Goal: Task Accomplishment & Management: Manage account settings

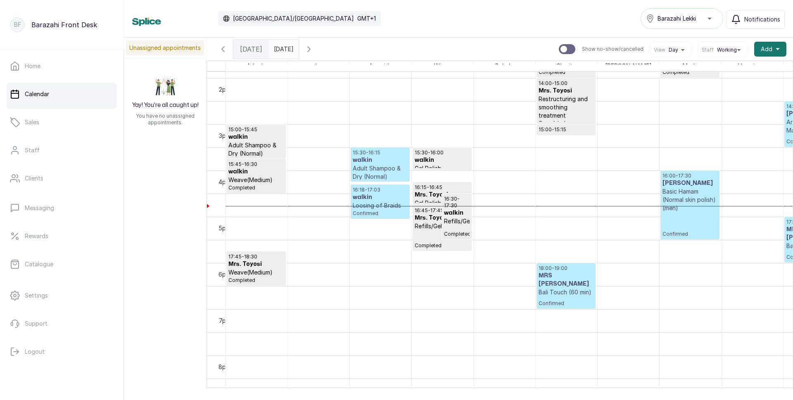
scroll to position [624, 0]
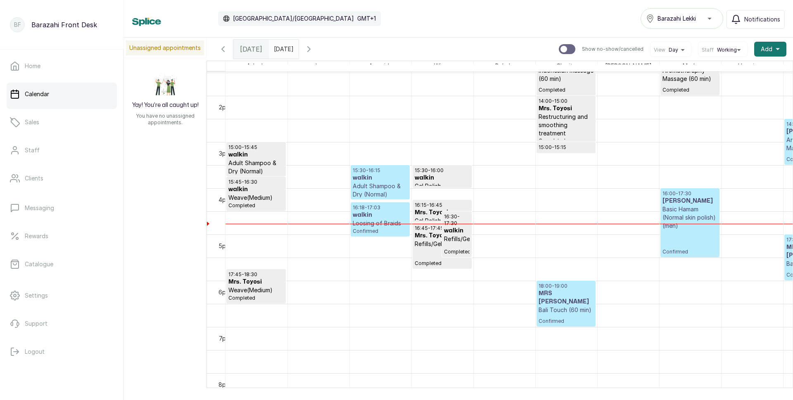
click at [374, 182] on p "Adult Shampoo & Dry (Normal)" at bounding box center [380, 190] width 55 height 17
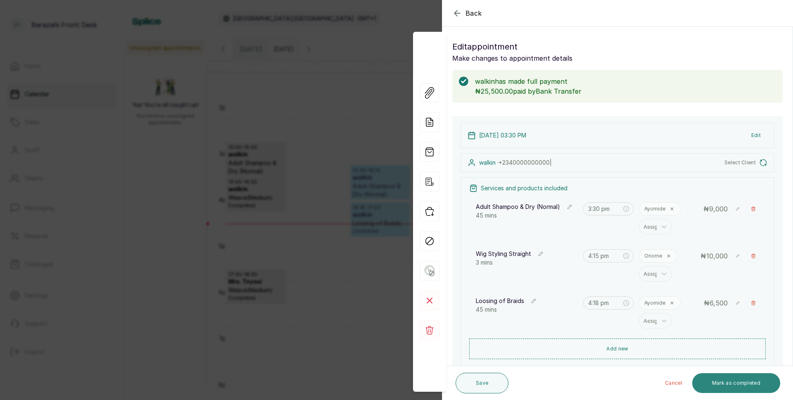
click at [729, 384] on button "Mark as completed" at bounding box center [737, 384] width 88 height 20
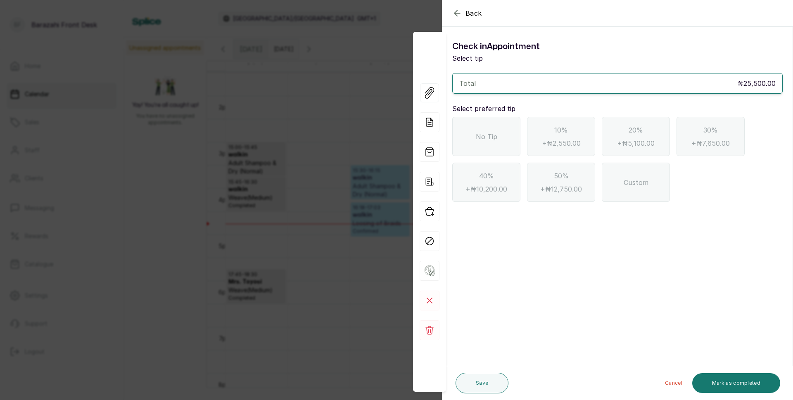
click at [501, 140] on div "No Tip" at bounding box center [486, 136] width 68 height 39
click at [757, 379] on button "Mark as completed" at bounding box center [737, 384] width 88 height 20
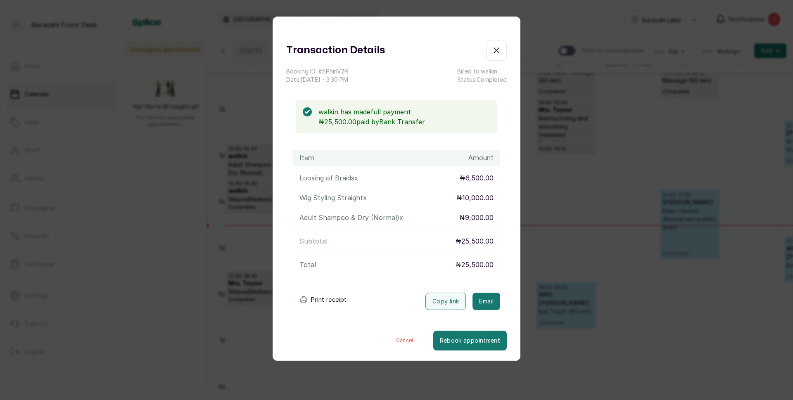
click at [327, 299] on button "Print receipt" at bounding box center [323, 300] width 61 height 17
click at [492, 44] on button "Show no-show/cancelled" at bounding box center [496, 50] width 21 height 21
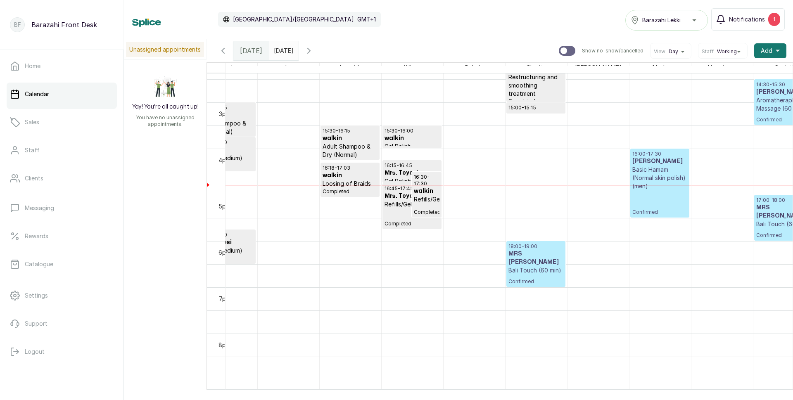
scroll to position [0, 0]
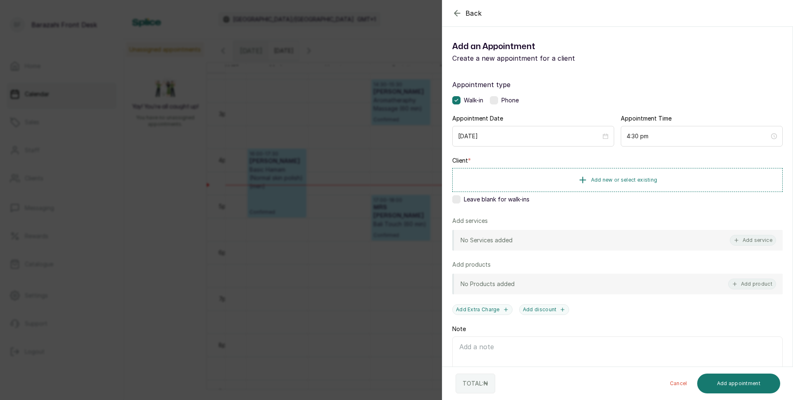
click at [459, 201] on label at bounding box center [456, 199] width 8 height 8
click at [455, 200] on icon at bounding box center [457, 200] width 4 height 4
click at [594, 181] on span "Add new or select existing" at bounding box center [624, 179] width 67 height 7
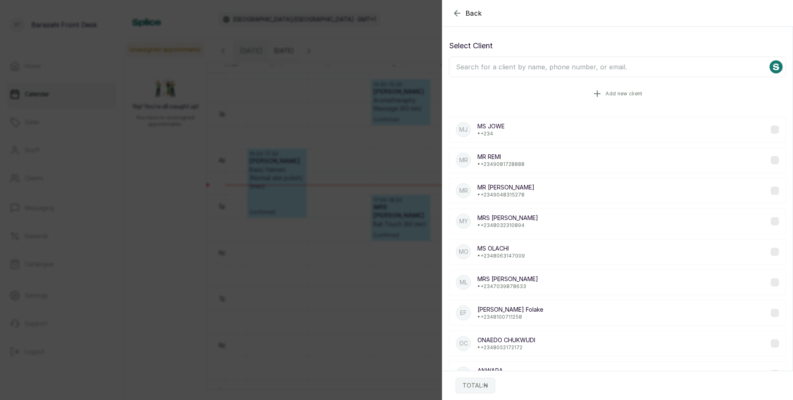
click at [600, 95] on button "Add new client" at bounding box center [617, 93] width 337 height 23
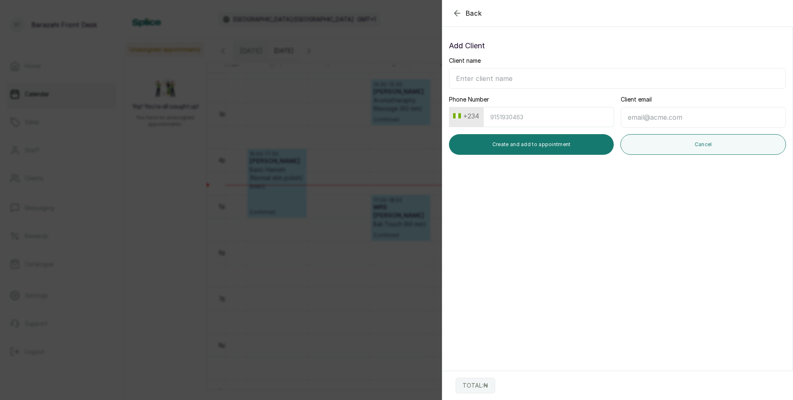
click at [455, 13] on icon "button" at bounding box center [457, 12] width 5 height 5
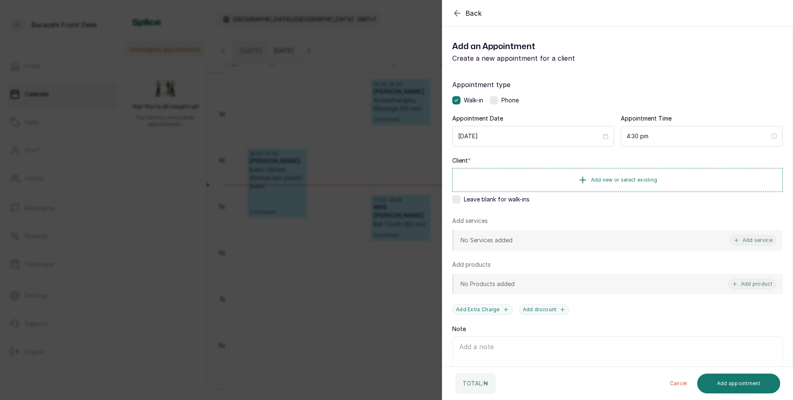
click at [459, 200] on label at bounding box center [456, 199] width 8 height 8
click at [752, 240] on button "Add service" at bounding box center [753, 240] width 46 height 11
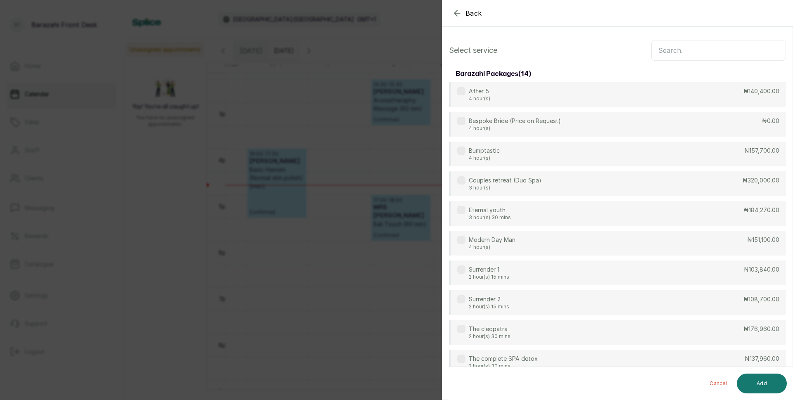
click at [670, 55] on input "text" at bounding box center [719, 50] width 135 height 21
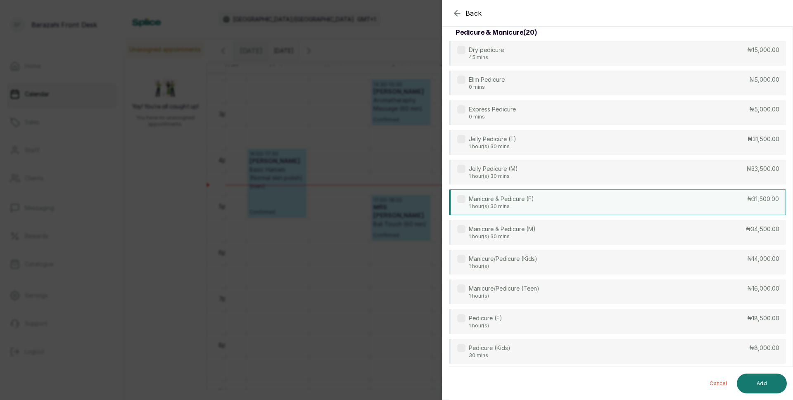
type input "PEDIC"
click at [460, 197] on label at bounding box center [461, 199] width 8 height 8
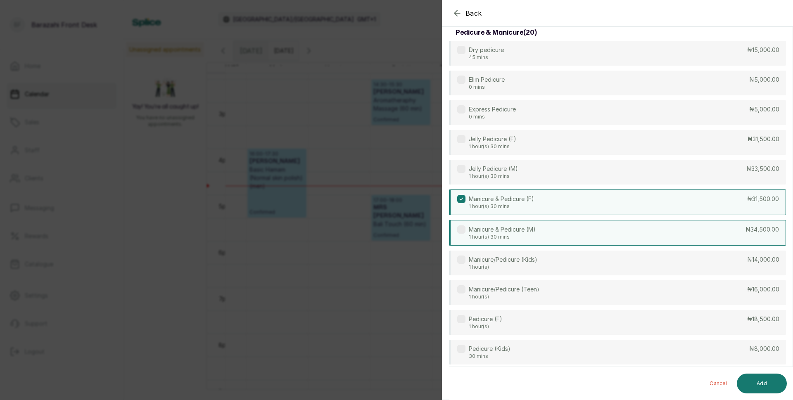
click at [460, 229] on label at bounding box center [461, 230] width 8 height 8
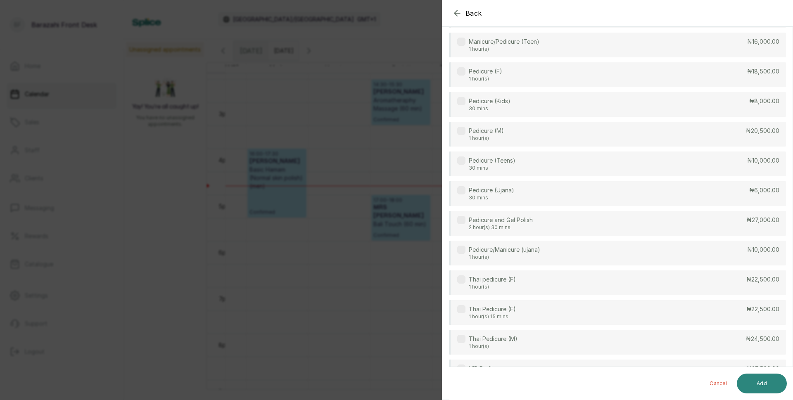
click at [763, 388] on button "Add" at bounding box center [762, 384] width 50 height 20
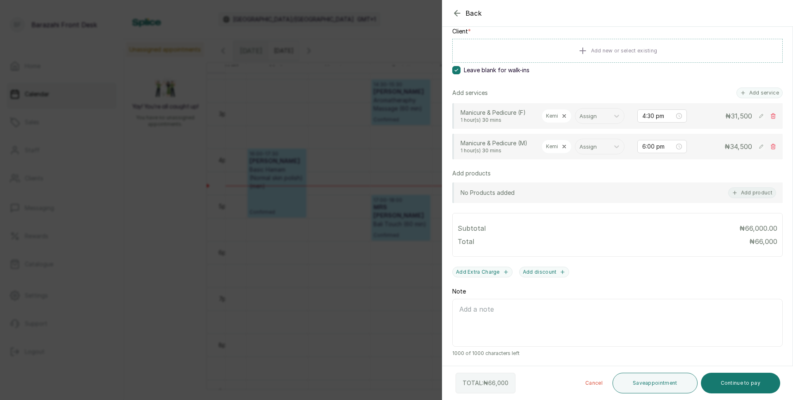
click at [563, 113] on icon at bounding box center [565, 116] width 6 height 6
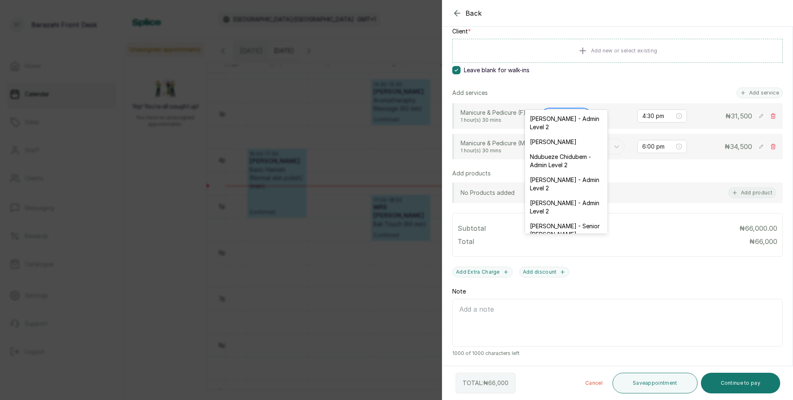
click at [564, 111] on div at bounding box center [559, 116] width 26 height 11
type input "FU"
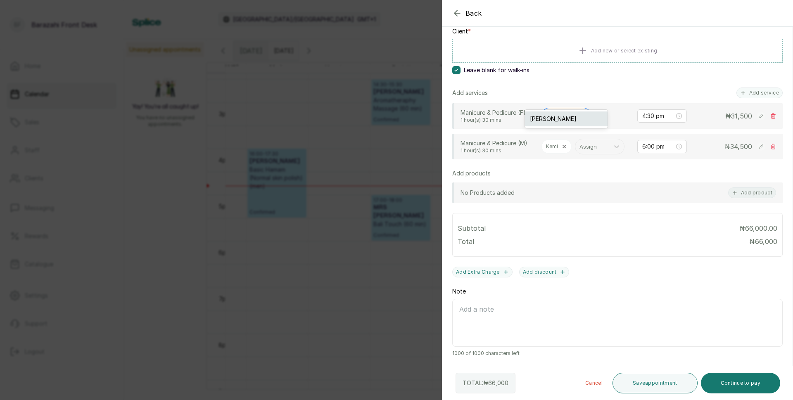
click at [568, 121] on div "[PERSON_NAME]" at bounding box center [566, 119] width 83 height 15
click at [746, 88] on button "Add service" at bounding box center [760, 93] width 46 height 11
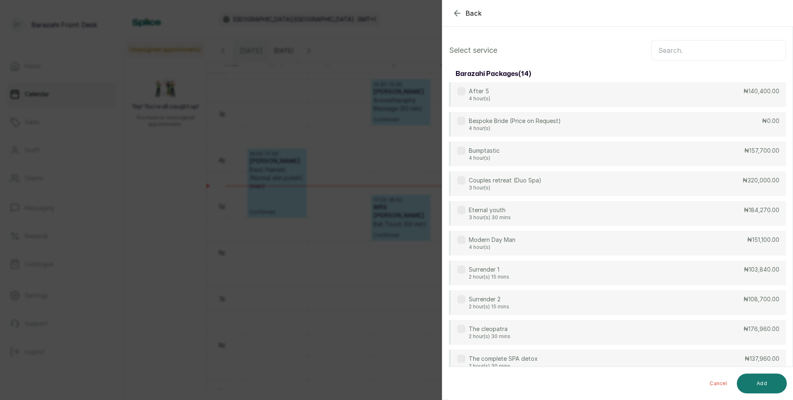
click at [666, 49] on input "text" at bounding box center [719, 50] width 135 height 21
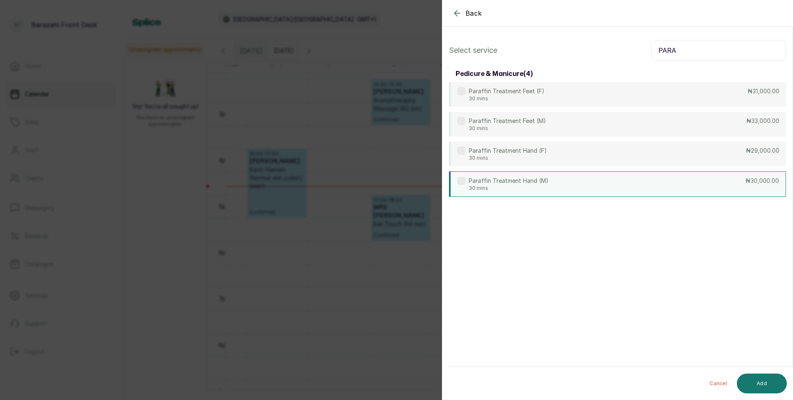
type input "PARA"
click at [583, 189] on div "Paraffin Treatment Hand (M) 30 mins ₦30,000.00" at bounding box center [617, 184] width 337 height 26
click at [757, 375] on button "Add" at bounding box center [762, 384] width 50 height 20
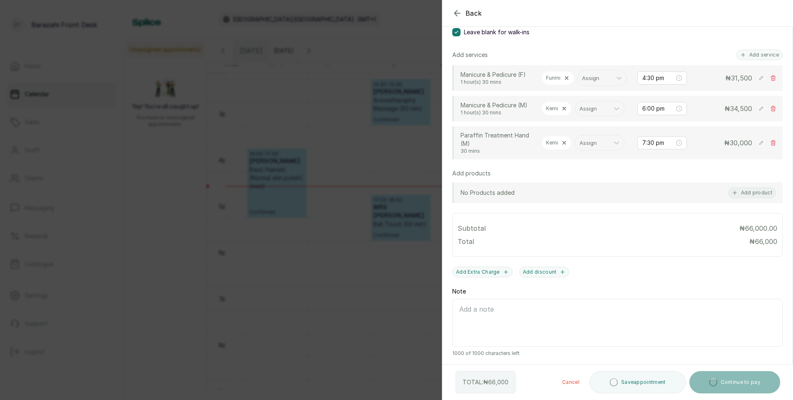
scroll to position [207, 0]
click at [744, 144] on span "30,000" at bounding box center [741, 143] width 22 height 8
click at [757, 143] on rect at bounding box center [761, 143] width 8 height 8
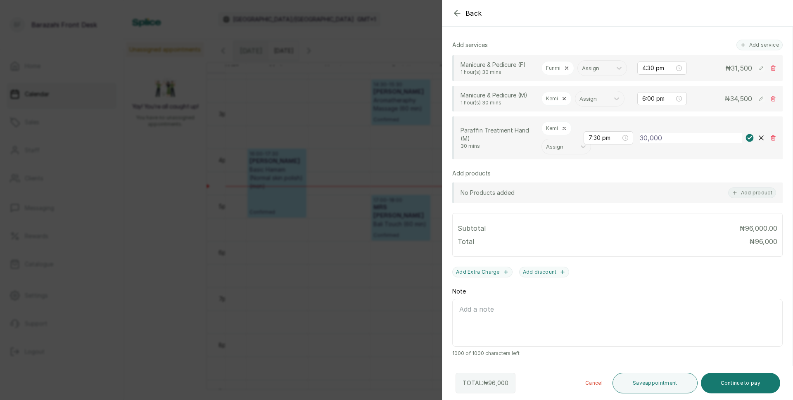
click at [674, 143] on input "30,000" at bounding box center [691, 138] width 102 height 10
type input "3"
type input "12,500"
click at [746, 142] on rect at bounding box center [750, 138] width 8 height 8
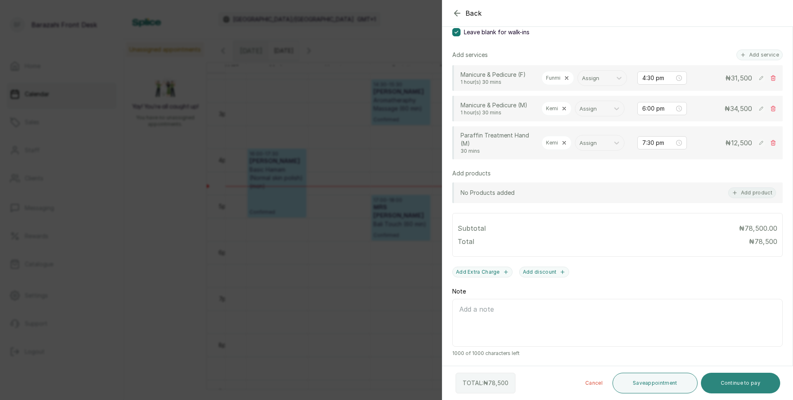
click at [732, 385] on button "Continue to pay" at bounding box center [741, 383] width 80 height 21
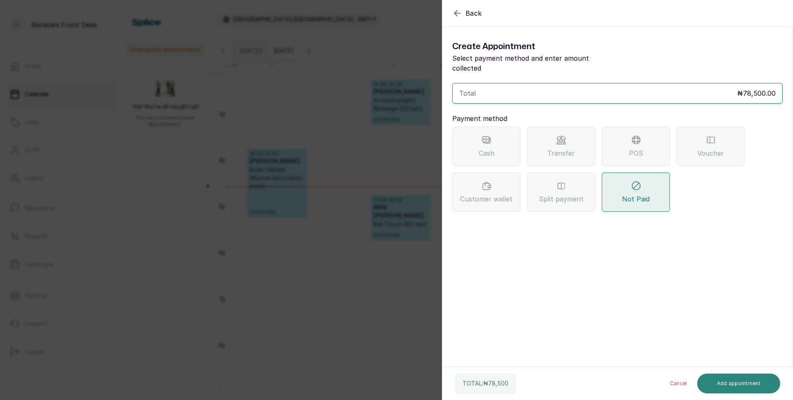
scroll to position [0, 0]
click at [643, 148] on span "POS" at bounding box center [636, 153] width 14 height 10
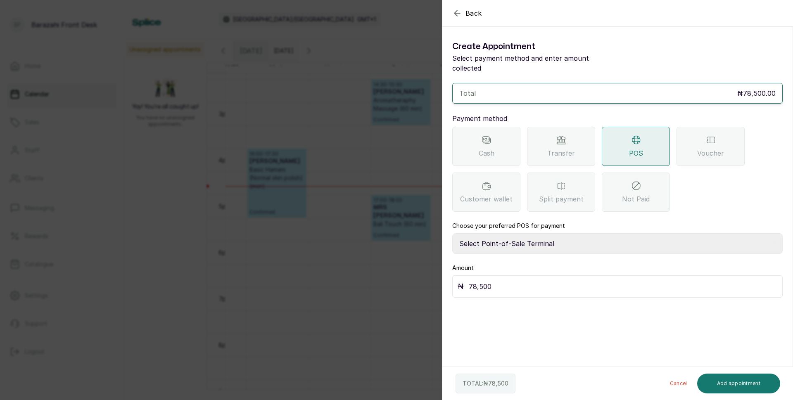
click at [543, 233] on select "Select Point-of-Sale Terminal [GEOGRAPHIC_DATA] POS Paystack-Titan Access POS A…" at bounding box center [617, 243] width 331 height 21
select select "4d1b21be-96f6-4525-8484-90dd038af117"
click at [452, 233] on select "Select Point-of-Sale Terminal [GEOGRAPHIC_DATA] POS Paystack-Titan Access POS A…" at bounding box center [617, 243] width 331 height 21
click at [715, 387] on button "Add appointment" at bounding box center [738, 384] width 83 height 20
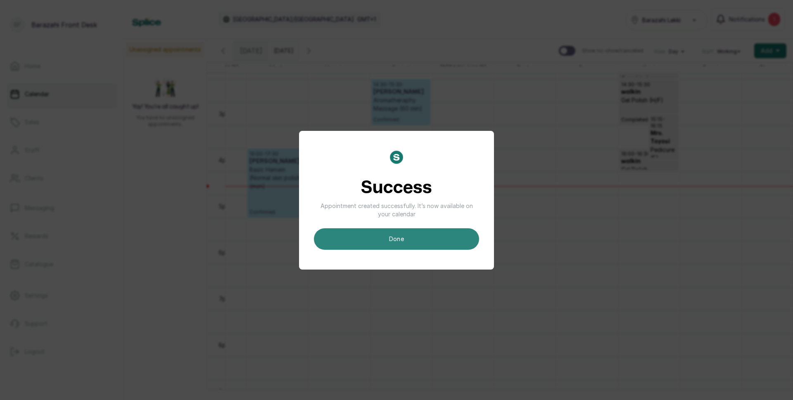
click at [457, 238] on button "done" at bounding box center [396, 238] width 165 height 21
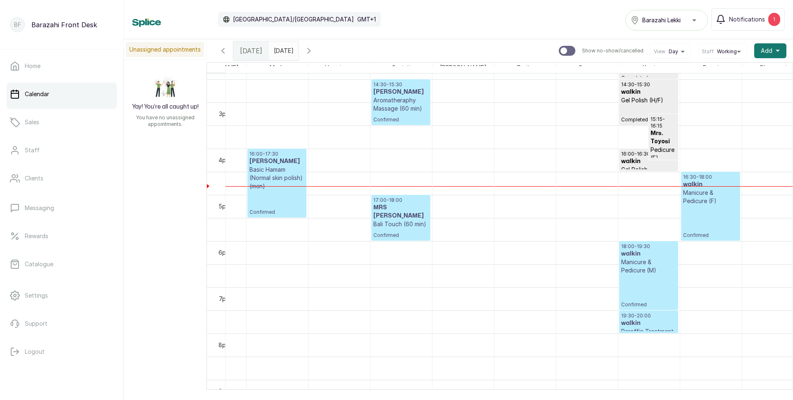
click at [708, 192] on p "Manicure & Pedicure (F)" at bounding box center [710, 197] width 55 height 17
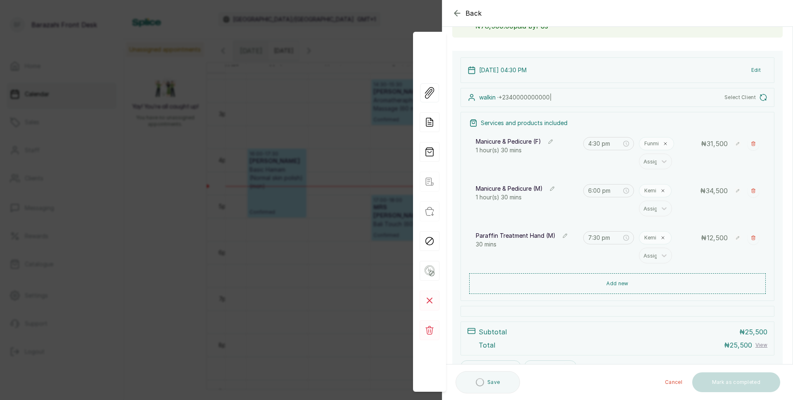
scroll to position [107, 0]
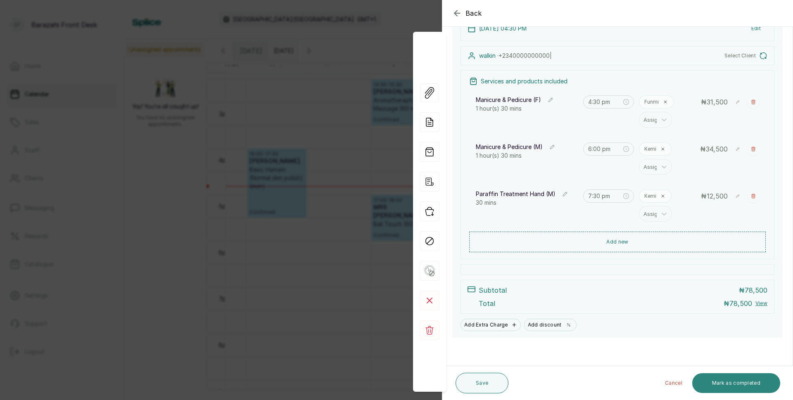
click at [743, 385] on button "Mark as completed" at bounding box center [737, 384] width 88 height 20
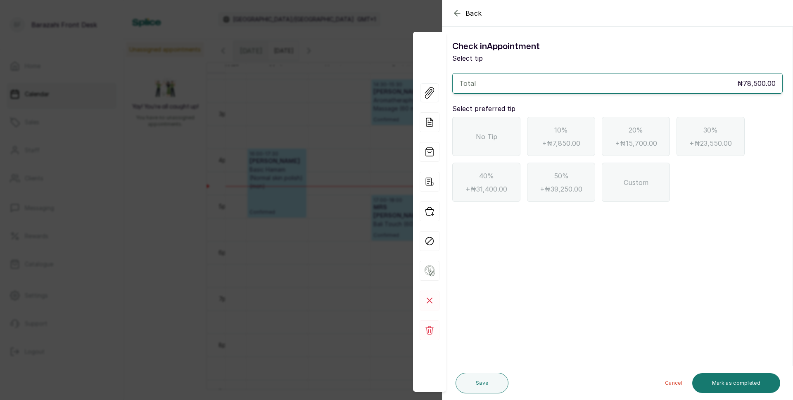
scroll to position [0, 0]
click at [457, 142] on div "No Tip" at bounding box center [486, 136] width 68 height 39
click at [761, 390] on button "Mark as completed" at bounding box center [737, 384] width 88 height 20
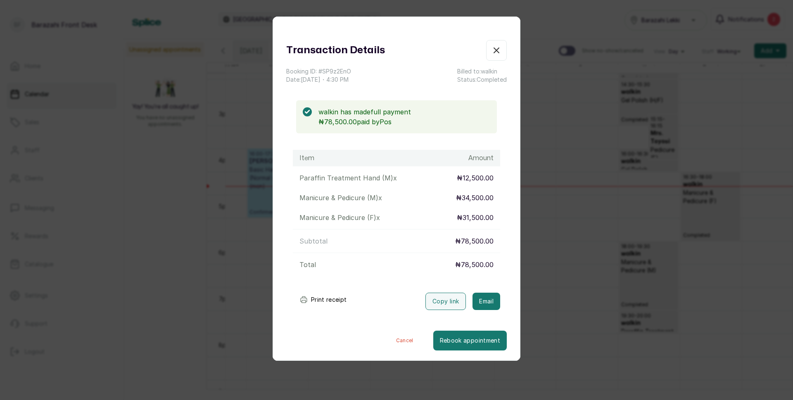
click at [322, 302] on button "Print receipt" at bounding box center [323, 300] width 61 height 17
click at [494, 51] on icon "button" at bounding box center [496, 50] width 5 height 5
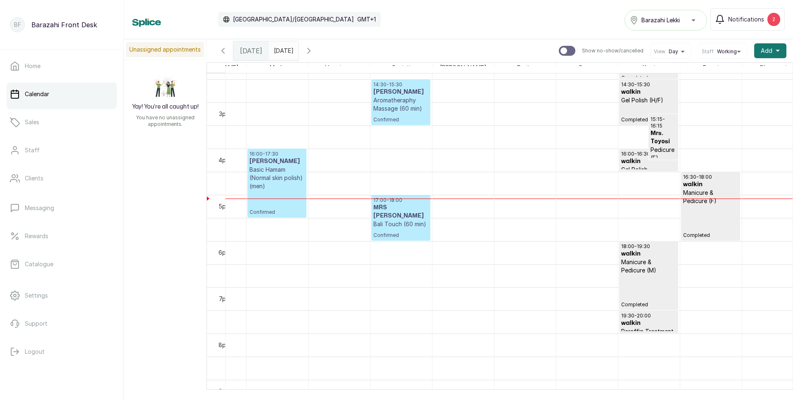
click at [411, 226] on div "17:00 - 18:00 MRS [PERSON_NAME] Touch (60 min) Confirmed" at bounding box center [401, 218] width 55 height 42
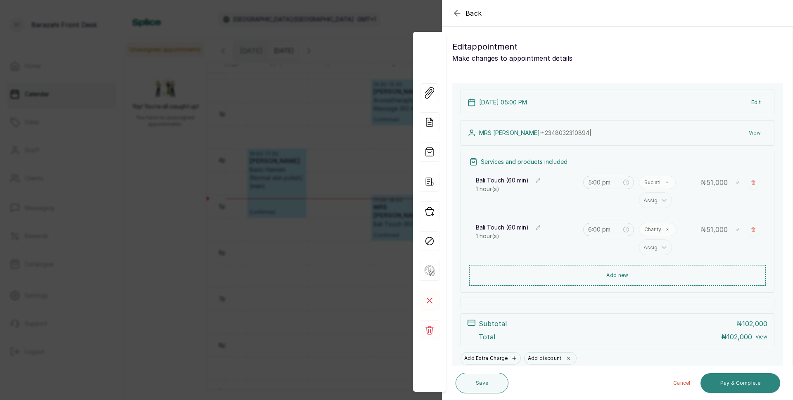
click at [740, 380] on button "Pay & Complete" at bounding box center [741, 384] width 80 height 20
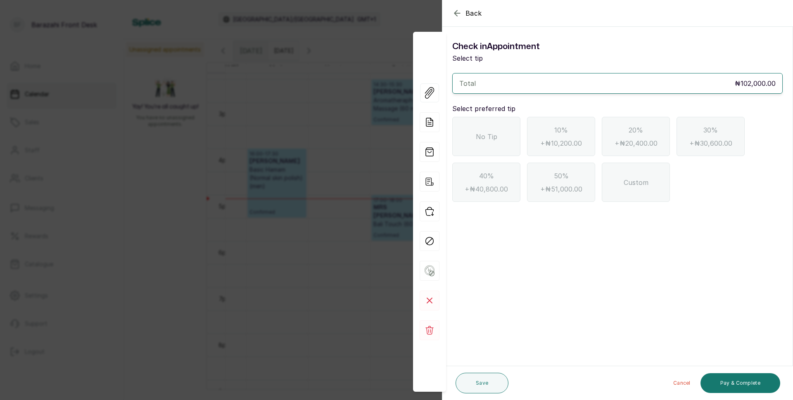
click at [484, 144] on div "No Tip" at bounding box center [486, 136] width 68 height 39
click at [749, 383] on button "Pay & Complete" at bounding box center [741, 384] width 80 height 20
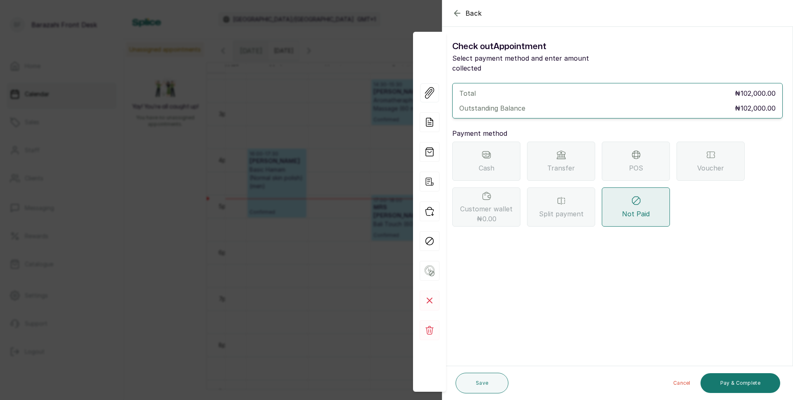
click at [657, 159] on div "POS" at bounding box center [636, 161] width 68 height 39
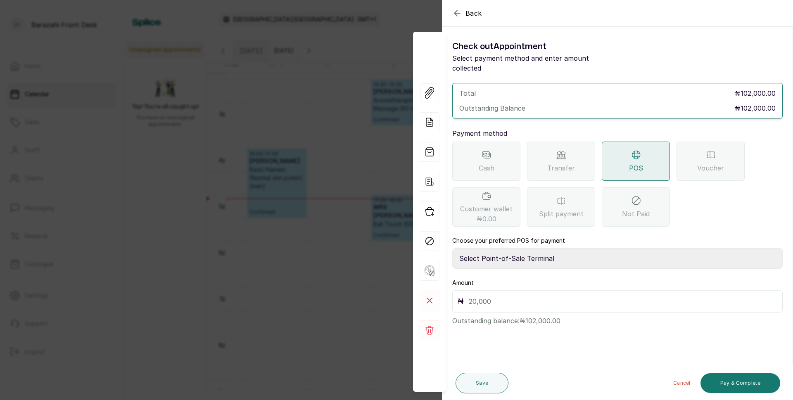
click at [488, 250] on select "Select Point-of-Sale Terminal [GEOGRAPHIC_DATA] POS Paystack-Titan Access POS A…" at bounding box center [617, 258] width 331 height 21
select select "4d1b21be-96f6-4525-8484-90dd038af117"
click at [452, 248] on select "Select Point-of-Sale Terminal [GEOGRAPHIC_DATA] POS Paystack-Titan Access POS A…" at bounding box center [617, 258] width 331 height 21
click at [491, 296] on input "text" at bounding box center [623, 302] width 309 height 12
type input "102,000"
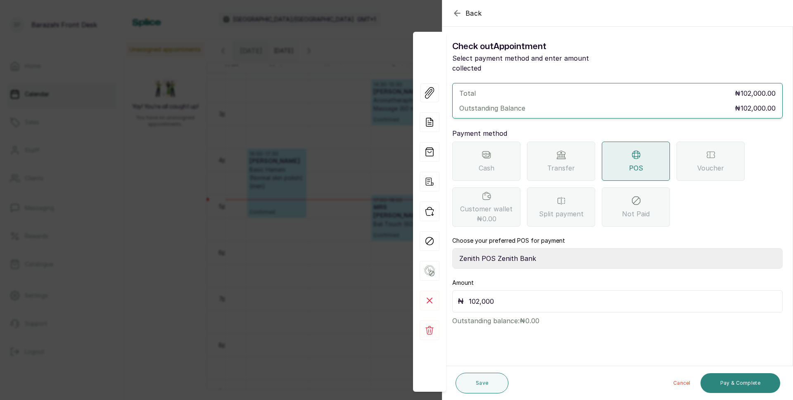
click at [714, 384] on button "Pay & Complete" at bounding box center [741, 384] width 80 height 20
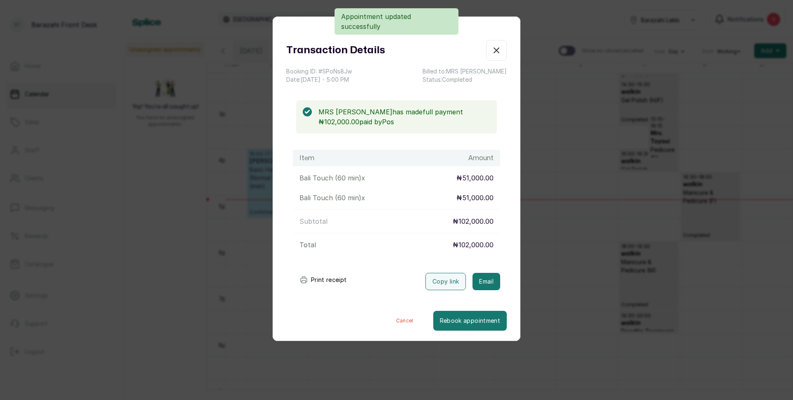
click at [310, 283] on button "Print receipt" at bounding box center [323, 280] width 61 height 17
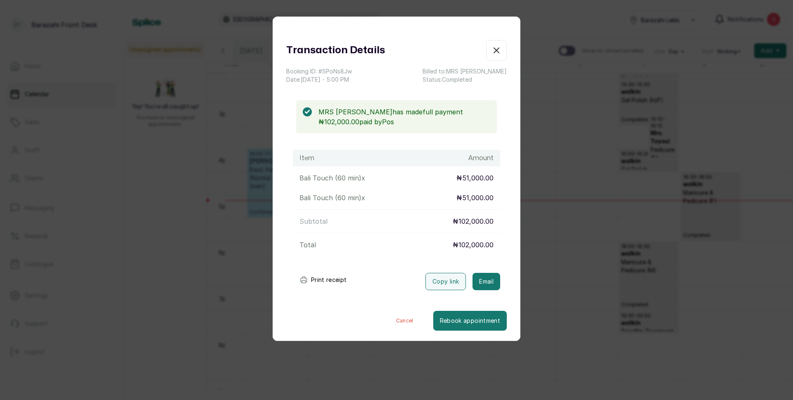
click at [478, 46] on div "Transaction Details" at bounding box center [396, 50] width 221 height 21
click at [495, 53] on button "Show no-show/cancelled" at bounding box center [496, 50] width 21 height 21
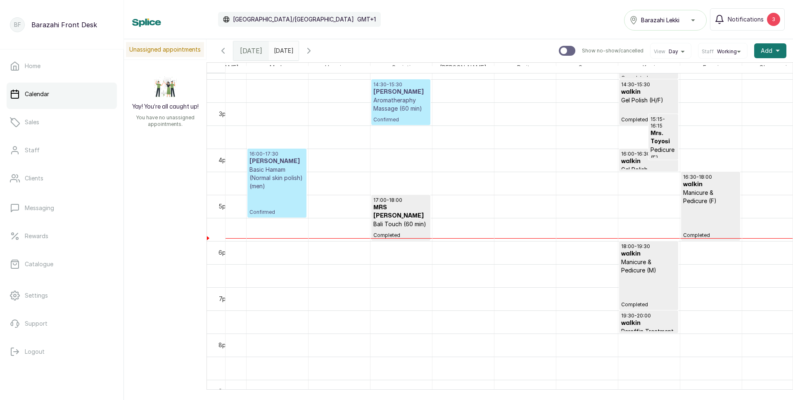
click at [281, 192] on div "16:00 - 17:30 [PERSON_NAME] Basic Hamam (Normal skin polish) (men) Confirmed" at bounding box center [277, 183] width 55 height 65
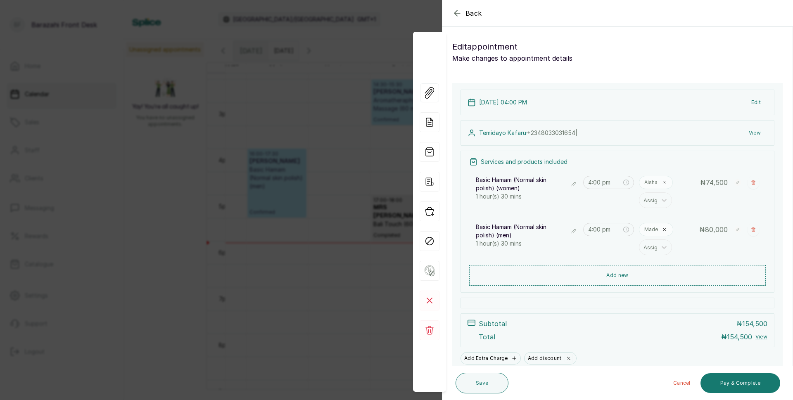
click at [457, 13] on icon "button" at bounding box center [457, 12] width 5 height 5
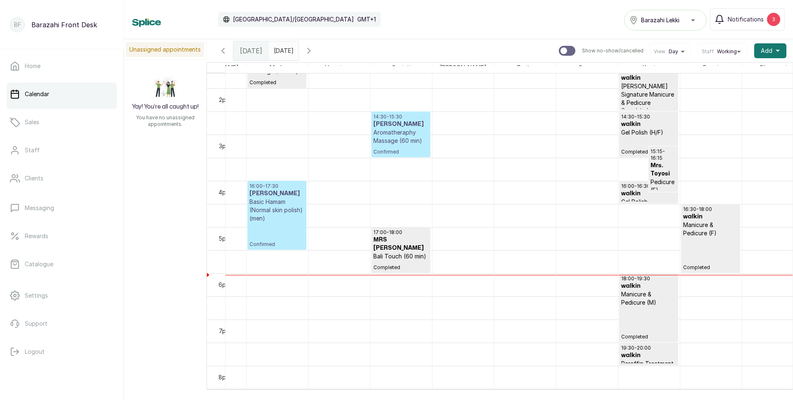
scroll to position [624, 413]
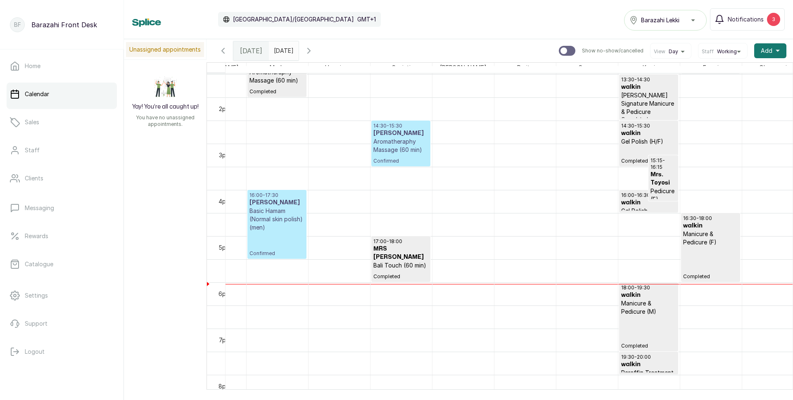
click at [279, 241] on div "16:00 - 17:30 [PERSON_NAME] Basic Hamam (Normal skin polish) (men) Confirmed" at bounding box center [277, 224] width 55 height 65
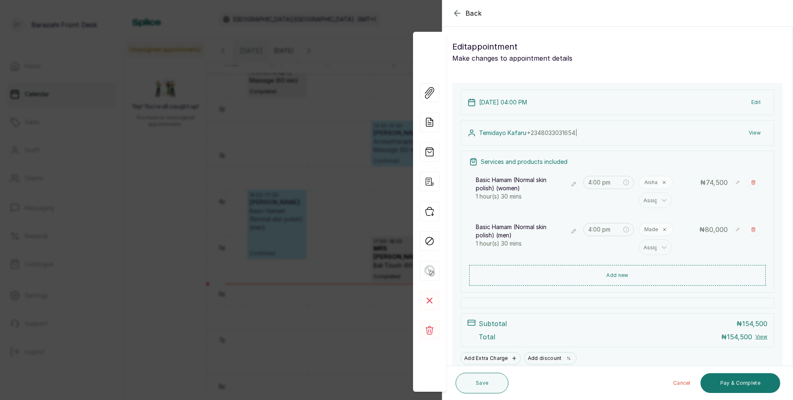
click at [459, 14] on icon "button" at bounding box center [457, 13] width 10 height 10
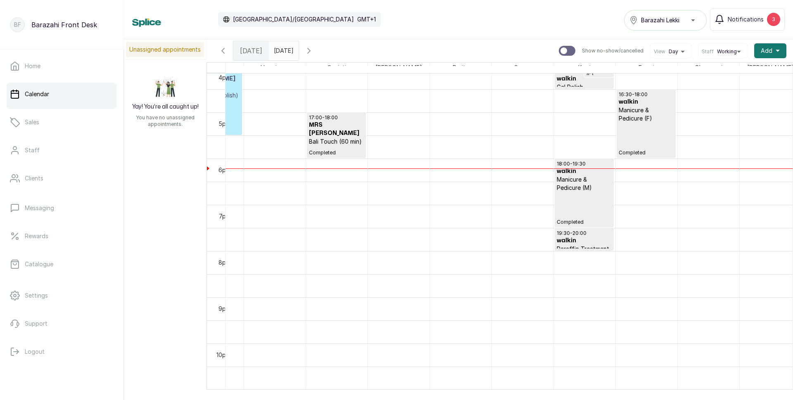
scroll to position [0, 500]
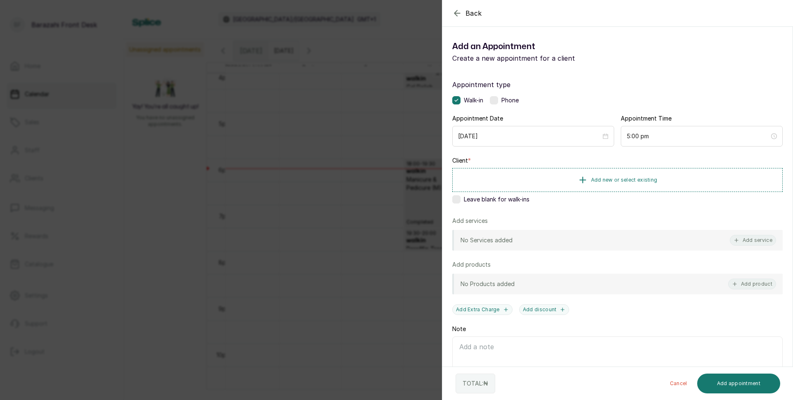
click at [455, 200] on label at bounding box center [456, 199] width 8 height 8
click at [745, 244] on button "Add service" at bounding box center [753, 240] width 46 height 11
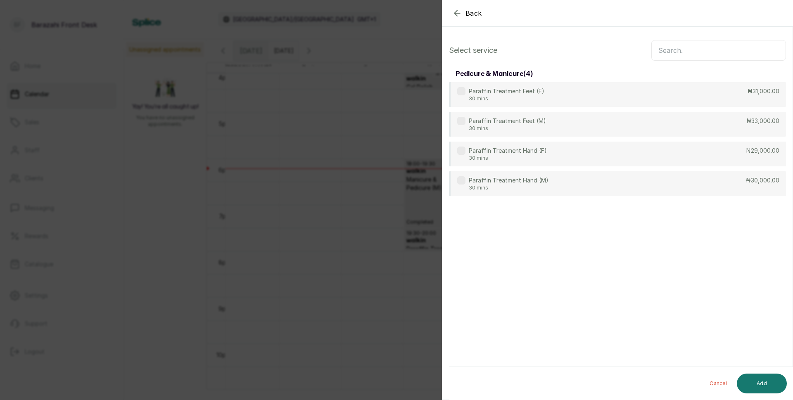
click at [667, 44] on input "text" at bounding box center [719, 50] width 135 height 21
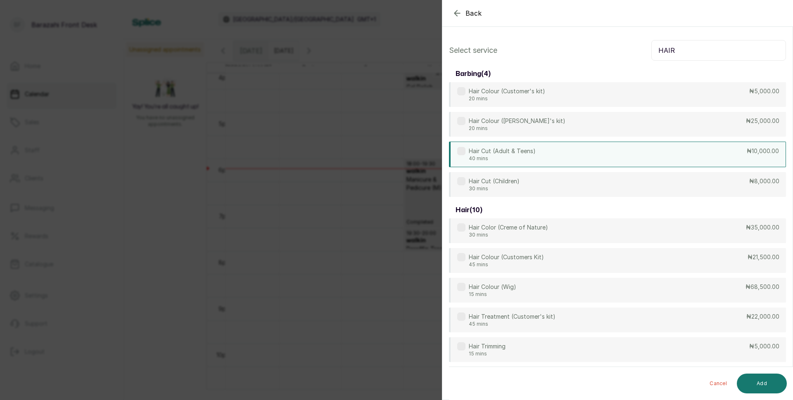
type input "HAIR"
click at [748, 153] on p "₦10,000.00" at bounding box center [763, 151] width 32 height 8
click at [763, 383] on button "Add" at bounding box center [762, 384] width 50 height 20
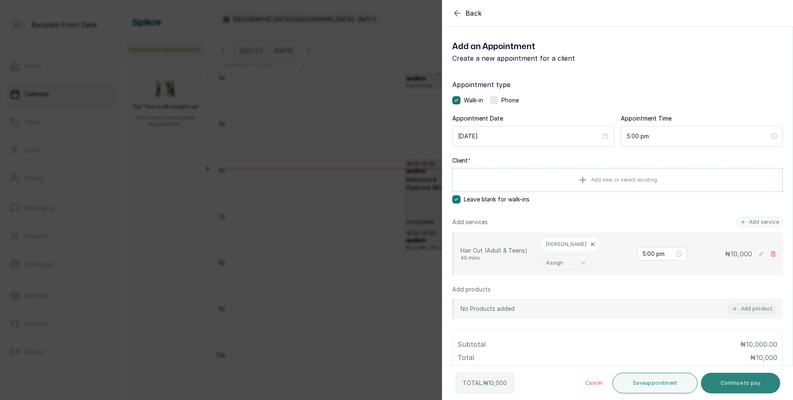
click at [730, 384] on button "Continue to pay" at bounding box center [741, 383] width 80 height 21
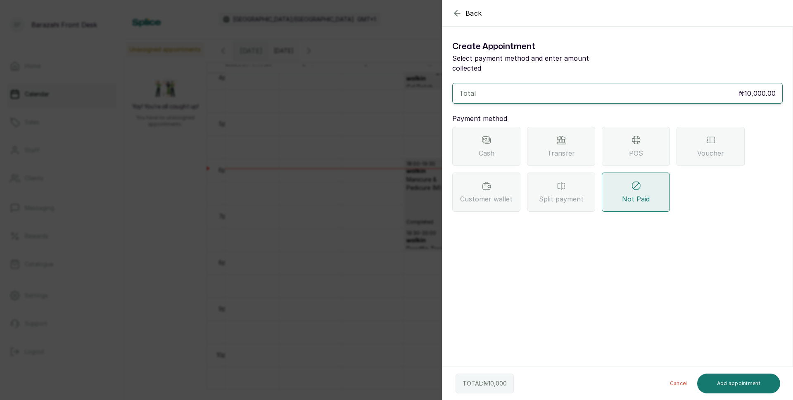
click at [626, 144] on div "POS" at bounding box center [636, 146] width 68 height 39
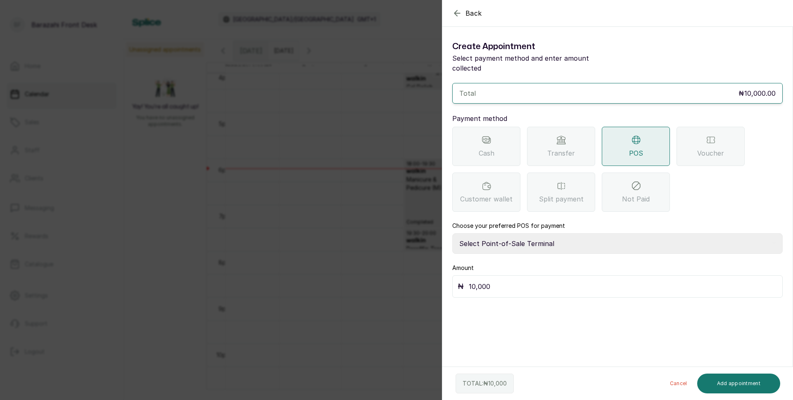
click at [484, 236] on select "Select Point-of-Sale Terminal [GEOGRAPHIC_DATA] POS Paystack-Titan Access POS A…" at bounding box center [617, 243] width 331 height 21
select select "4d1b21be-96f6-4525-8484-90dd038af117"
click at [452, 233] on select "Select Point-of-Sale Terminal [GEOGRAPHIC_DATA] POS Paystack-Titan Access POS A…" at bounding box center [617, 243] width 331 height 21
click at [716, 380] on button "Add appointment" at bounding box center [738, 384] width 83 height 20
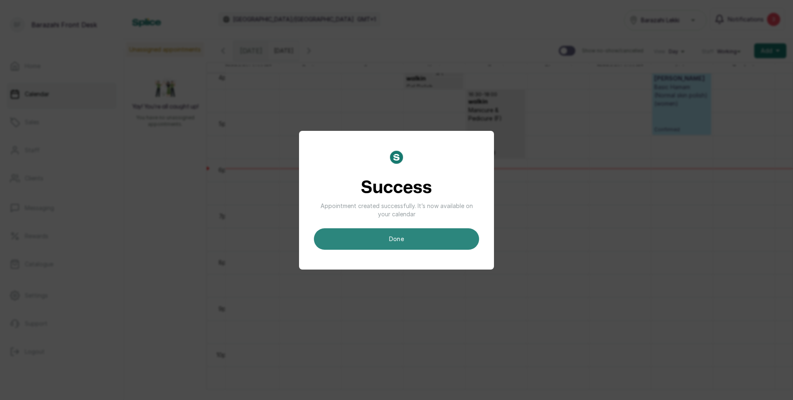
click at [438, 243] on button "done" at bounding box center [396, 238] width 165 height 21
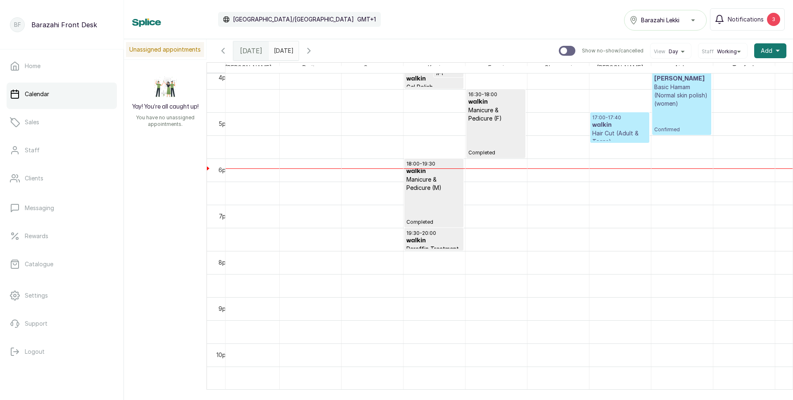
click at [701, 133] on div at bounding box center [682, 134] width 58 height 3
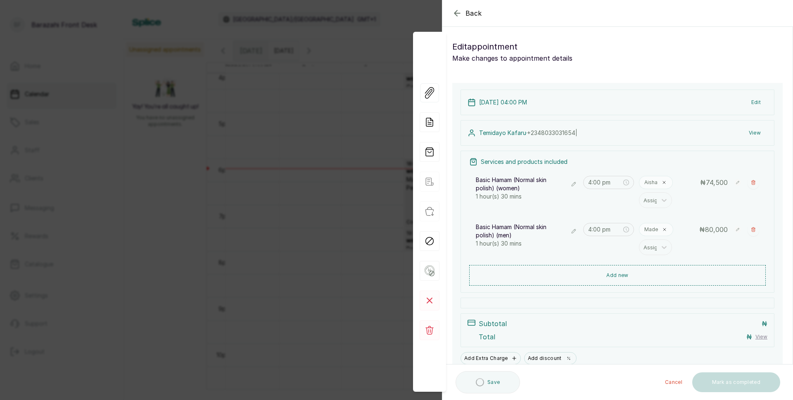
click at [458, 11] on icon "button" at bounding box center [457, 13] width 10 height 10
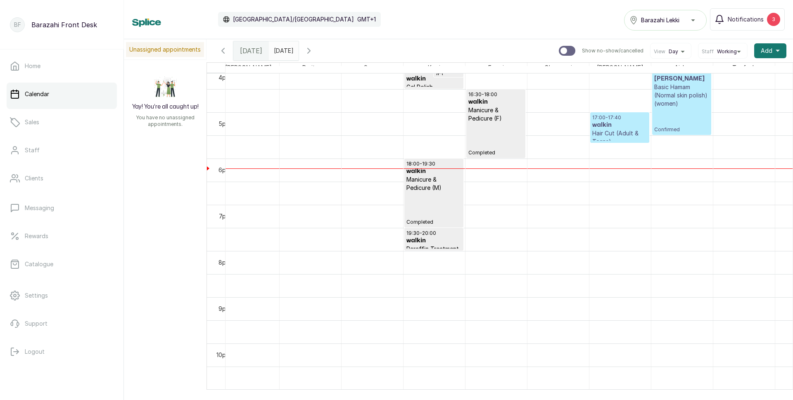
click at [635, 136] on p "Hair Cut (Adult & Teens)" at bounding box center [620, 137] width 55 height 17
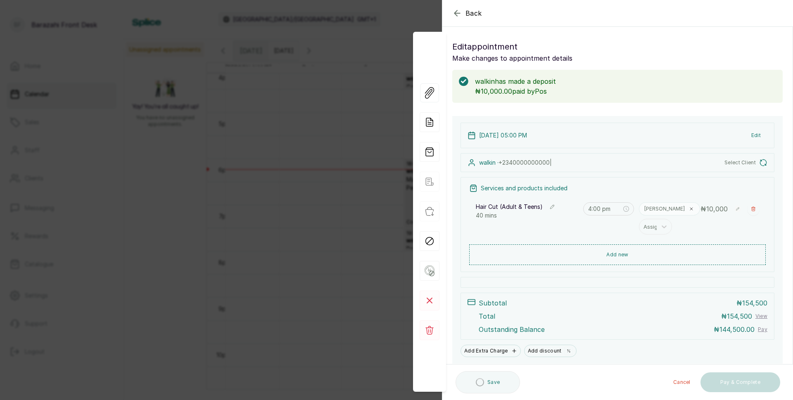
type input "5:00 pm"
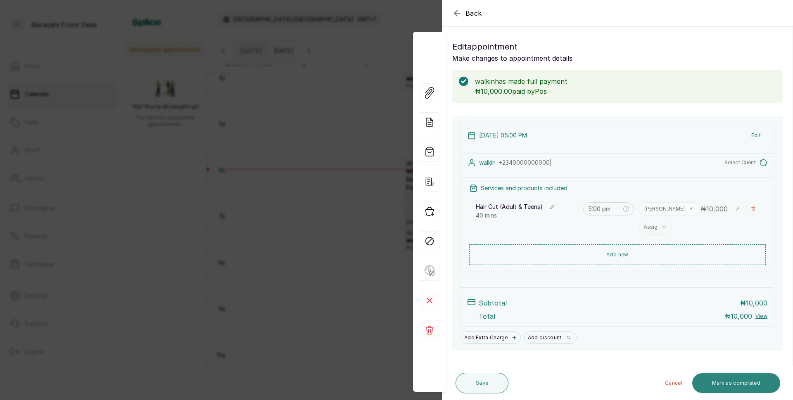
click at [730, 379] on button "Mark as completed" at bounding box center [737, 384] width 88 height 20
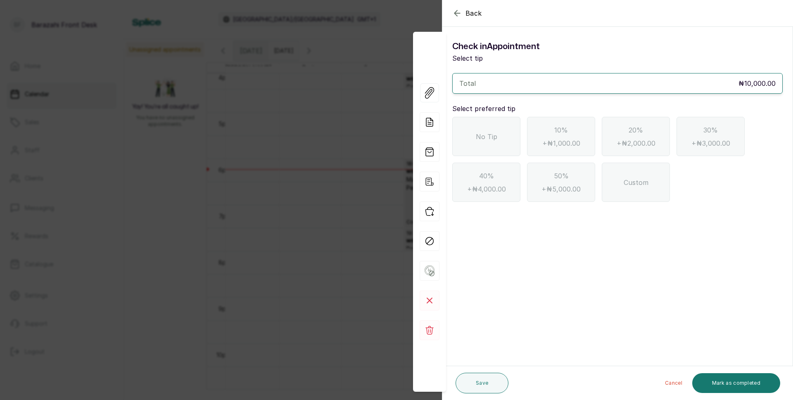
click at [489, 140] on span "No Tip" at bounding box center [486, 137] width 21 height 10
click at [727, 387] on button "Mark as completed" at bounding box center [737, 384] width 88 height 20
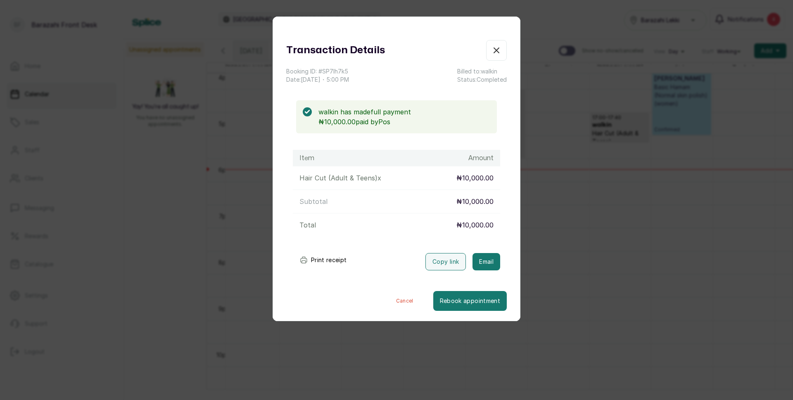
click at [336, 260] on button "Print receipt" at bounding box center [323, 260] width 61 height 17
click at [495, 52] on button "Show no-show/cancelled" at bounding box center [496, 50] width 21 height 21
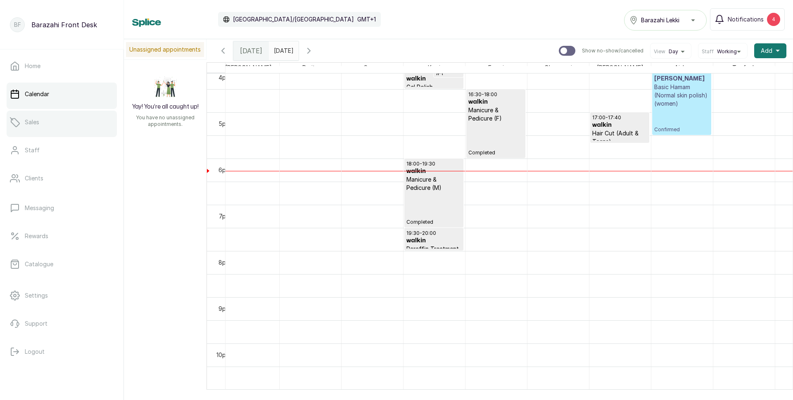
click at [40, 129] on link "Sales" at bounding box center [62, 122] width 110 height 23
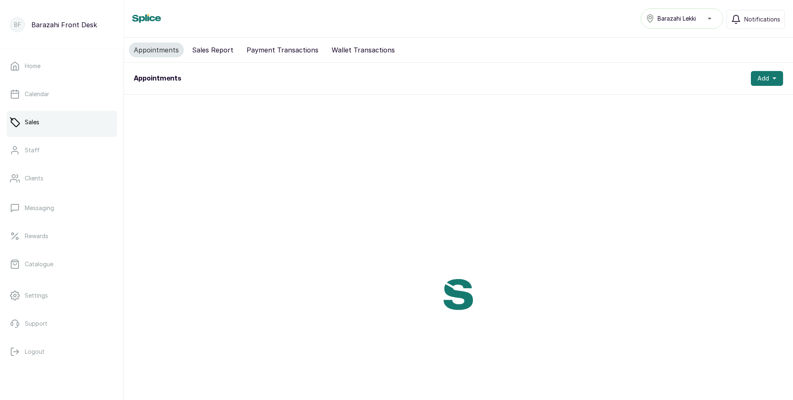
click at [333, 51] on button "Wallet Transactions" at bounding box center [363, 50] width 73 height 15
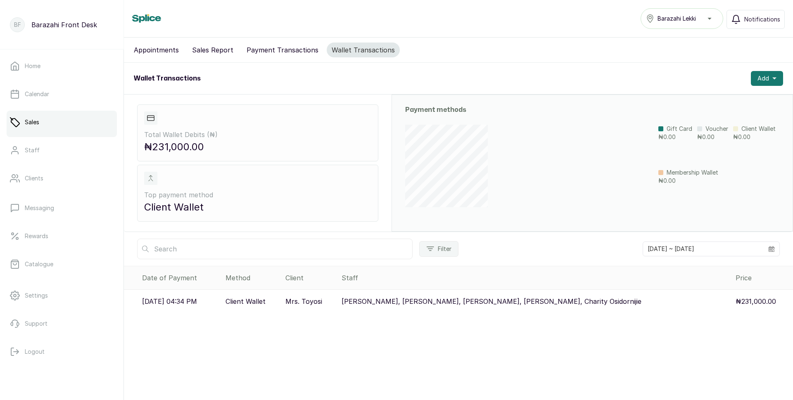
click at [211, 49] on button "Sales Report" at bounding box center [212, 50] width 51 height 15
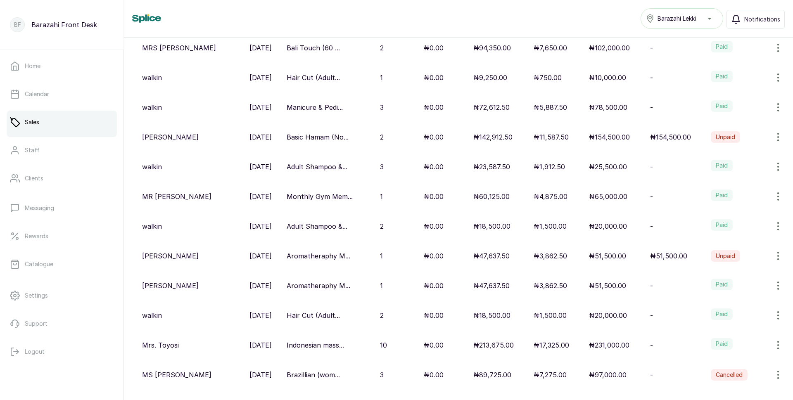
scroll to position [124, 0]
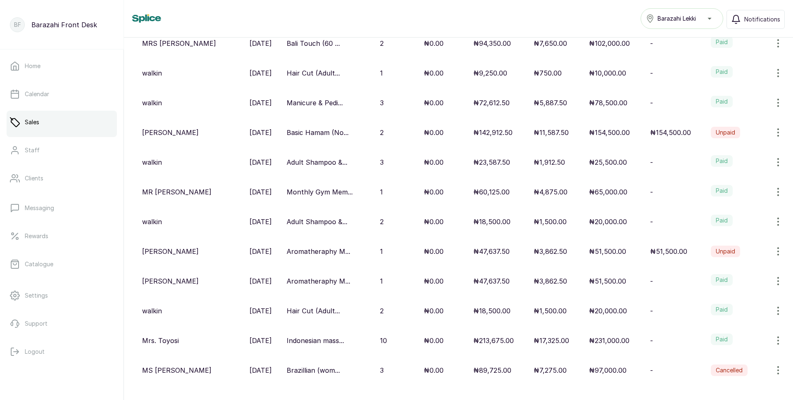
click at [592, 100] on p "₦78,500.00" at bounding box center [608, 103] width 38 height 10
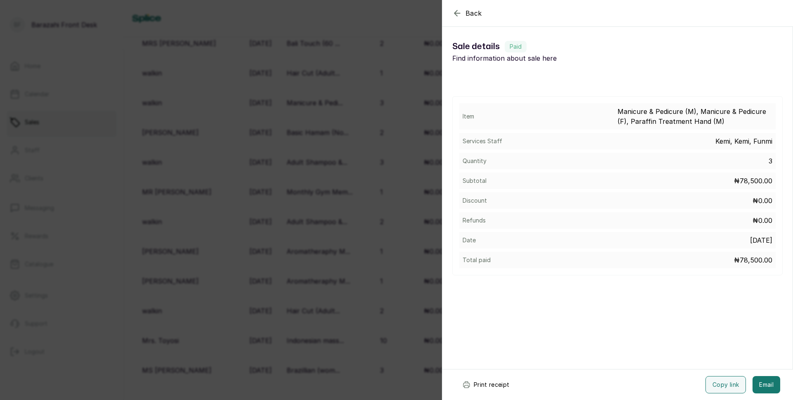
click at [457, 14] on icon "button" at bounding box center [457, 13] width 10 height 10
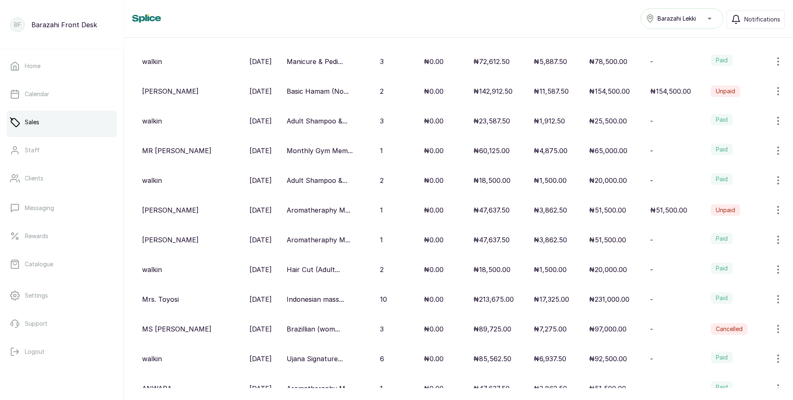
scroll to position [207, 0]
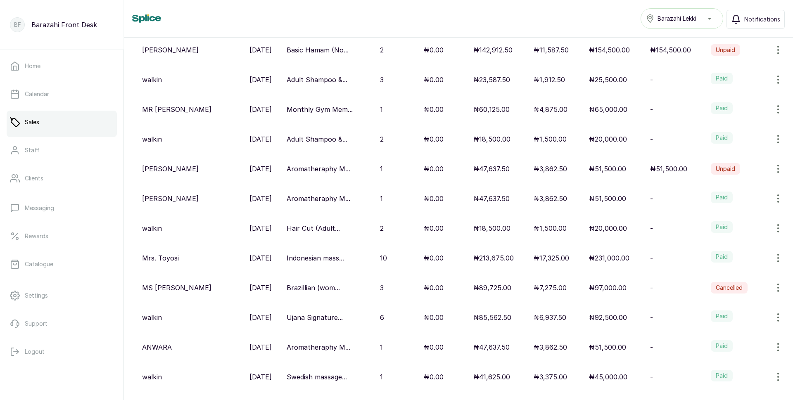
click at [616, 317] on p "₦92,500.00" at bounding box center [608, 318] width 38 height 10
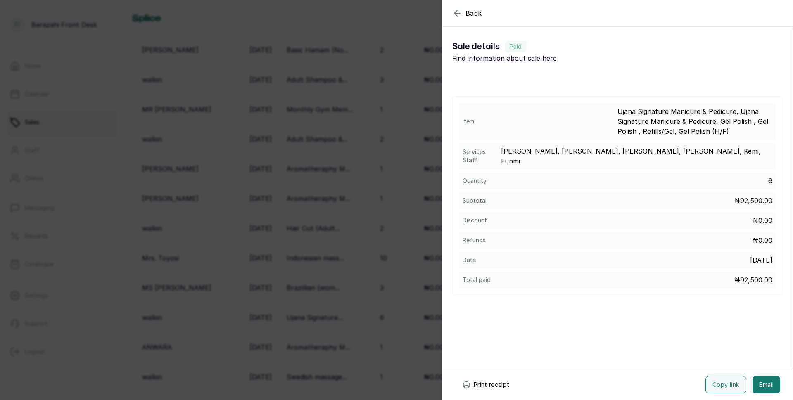
click at [757, 153] on p "[PERSON_NAME], [PERSON_NAME], [PERSON_NAME], [PERSON_NAME], Kemi, Funmi" at bounding box center [636, 156] width 271 height 20
click at [461, 13] on icon "button" at bounding box center [457, 13] width 10 height 10
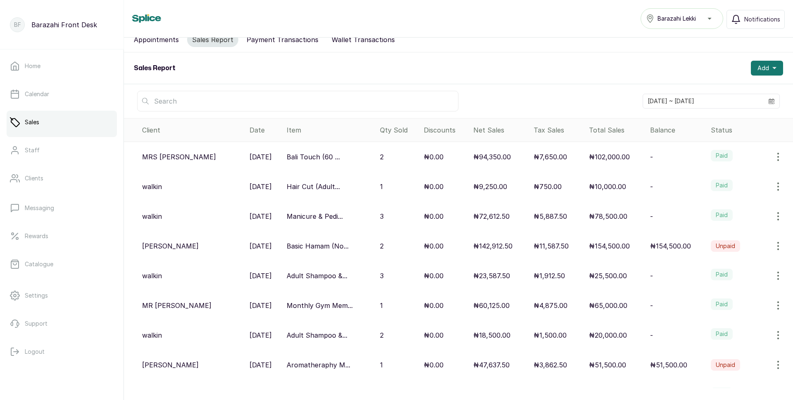
scroll to position [0, 0]
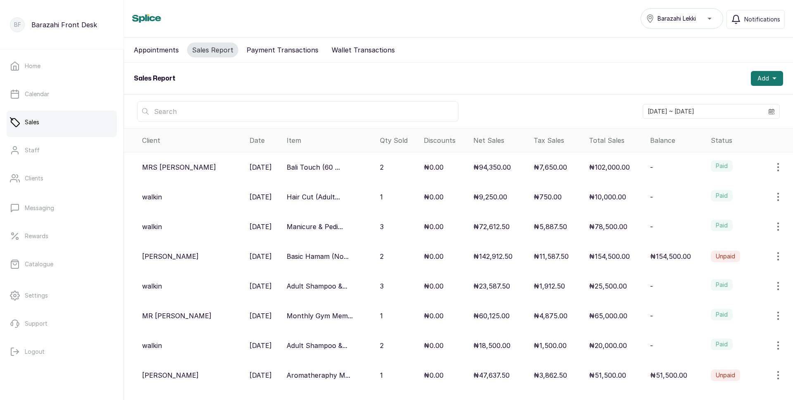
click at [285, 47] on button "Payment Transactions" at bounding box center [283, 50] width 82 height 15
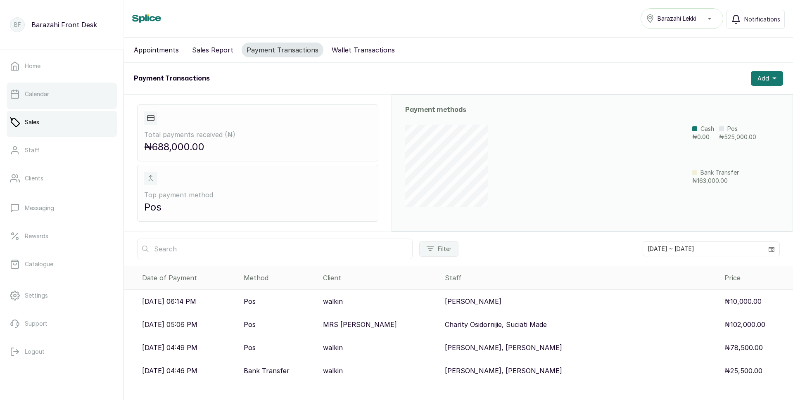
click at [64, 94] on link "Calendar" at bounding box center [62, 94] width 110 height 23
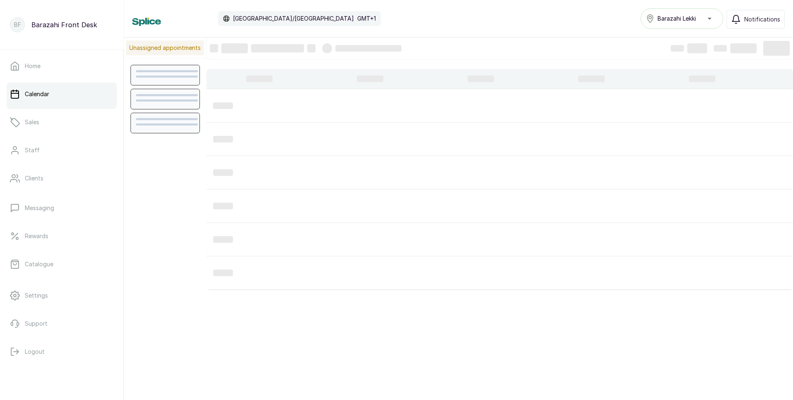
scroll to position [278, 0]
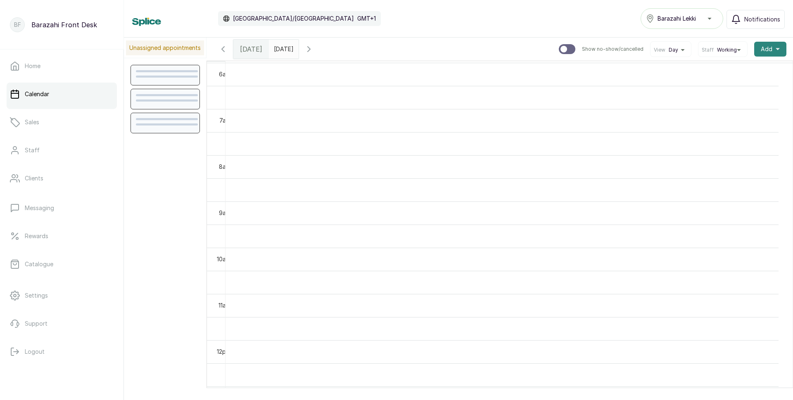
click at [761, 49] on span "Add" at bounding box center [767, 49] width 12 height 8
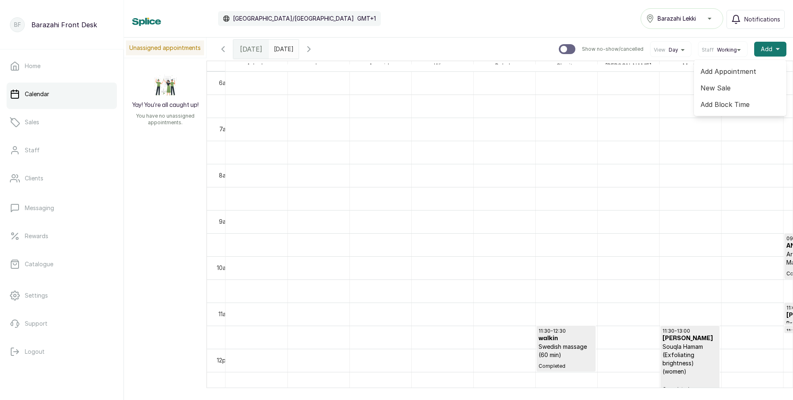
click at [719, 75] on span "Add Appointment" at bounding box center [740, 72] width 79 height 10
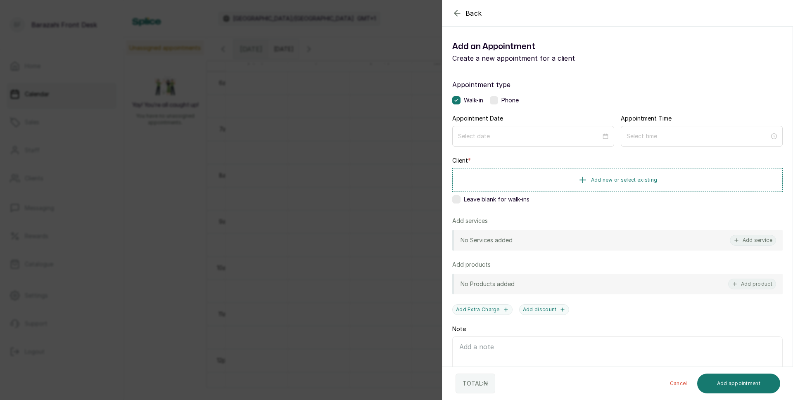
click at [459, 201] on label at bounding box center [456, 199] width 8 height 8
click at [604, 135] on div at bounding box center [533, 136] width 150 height 9
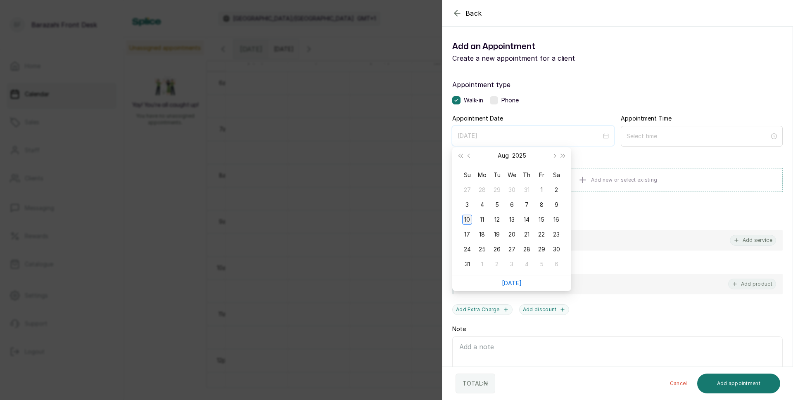
type input "[DATE]"
click at [469, 218] on div "10" at bounding box center [467, 220] width 10 height 10
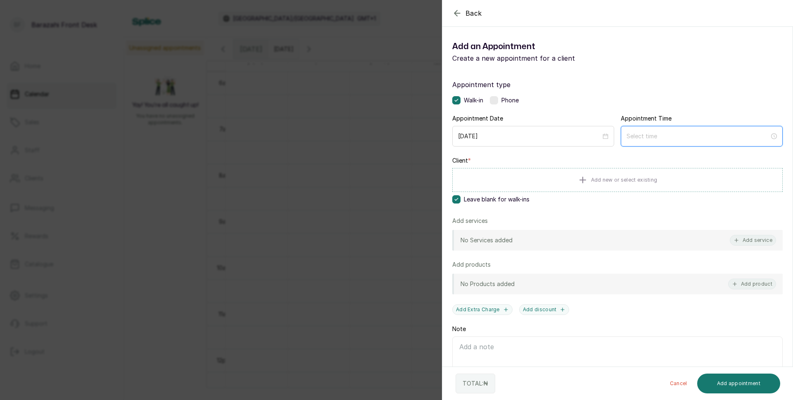
click at [692, 137] on input at bounding box center [698, 136] width 143 height 9
type input "12:00 am"
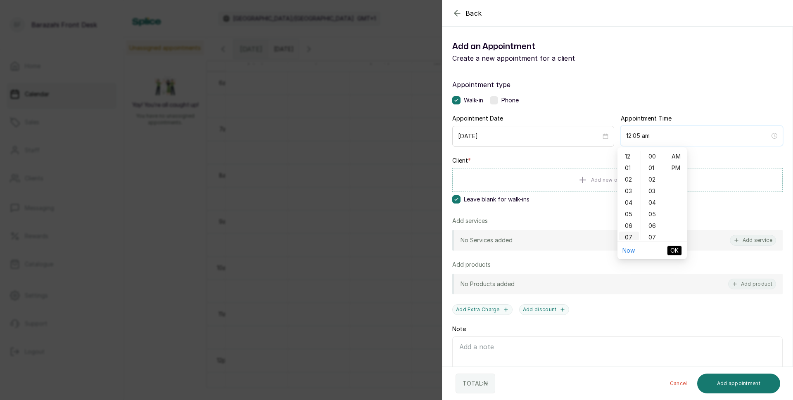
type input "12:06 am"
click at [631, 214] on div "05" at bounding box center [629, 215] width 20 height 12
click at [654, 157] on div "00" at bounding box center [653, 157] width 20 height 12
type input "5:00 pm"
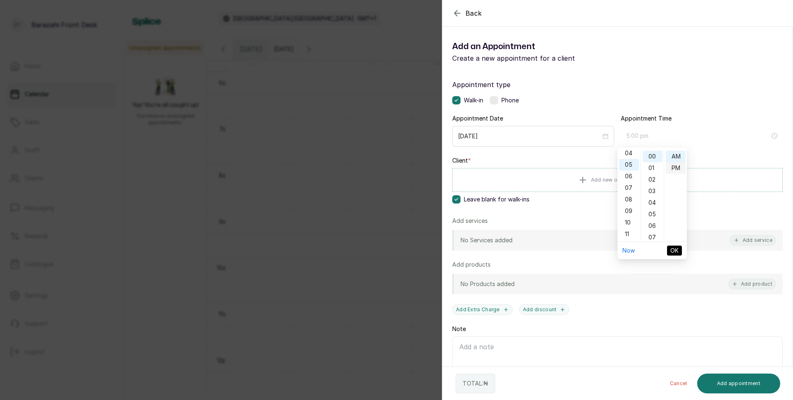
click at [674, 167] on div "PM" at bounding box center [676, 168] width 20 height 12
click at [677, 248] on span "OK" at bounding box center [675, 250] width 8 height 9
click at [554, 238] on div "No Services added Add service" at bounding box center [617, 240] width 331 height 21
click at [740, 242] on button "Add service" at bounding box center [753, 240] width 46 height 11
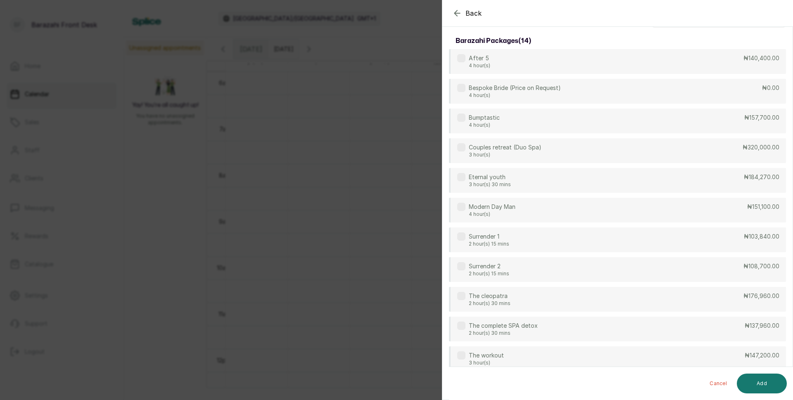
scroll to position [0, 0]
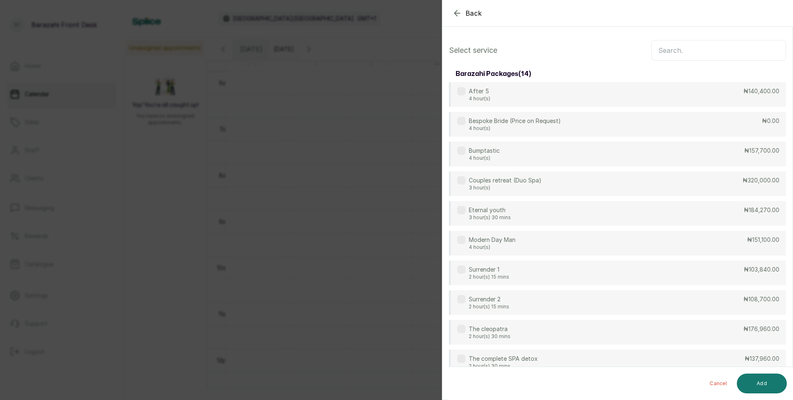
click at [666, 48] on input "text" at bounding box center [719, 50] width 135 height 21
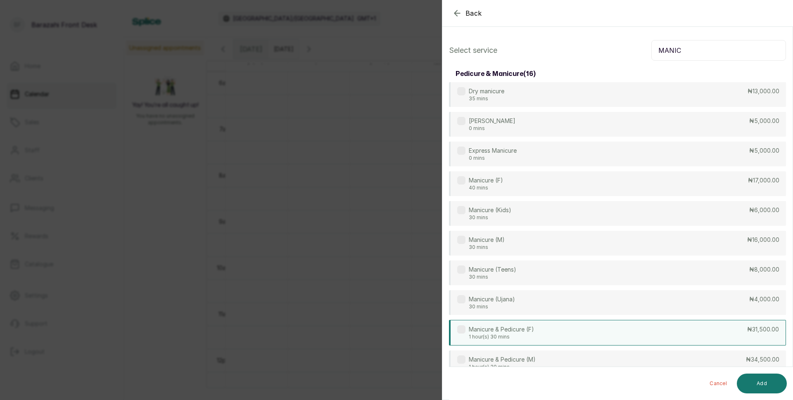
scroll to position [41, 0]
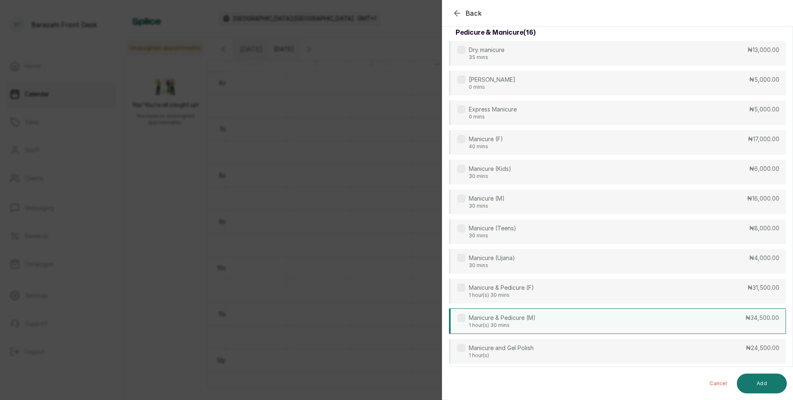
type input "MANIC"
click at [746, 316] on p "₦34,500.00" at bounding box center [762, 318] width 33 height 8
click at [763, 387] on button "Add" at bounding box center [762, 384] width 50 height 20
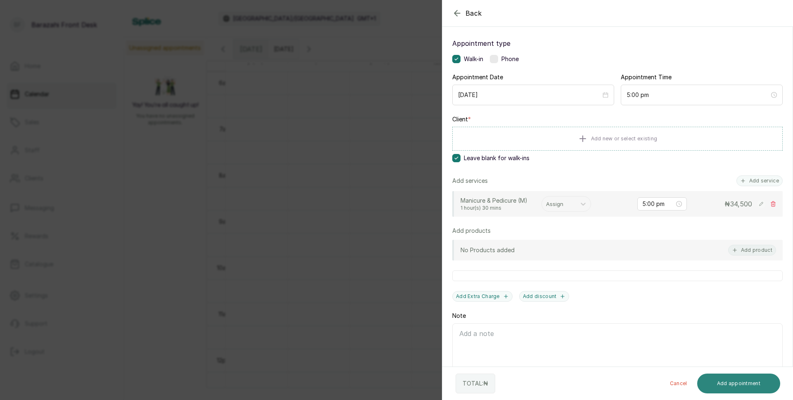
click at [729, 379] on button "Add appointment" at bounding box center [738, 384] width 83 height 20
click at [749, 384] on button "Add appointment" at bounding box center [738, 384] width 83 height 20
click at [574, 206] on div "Assign" at bounding box center [559, 204] width 34 height 14
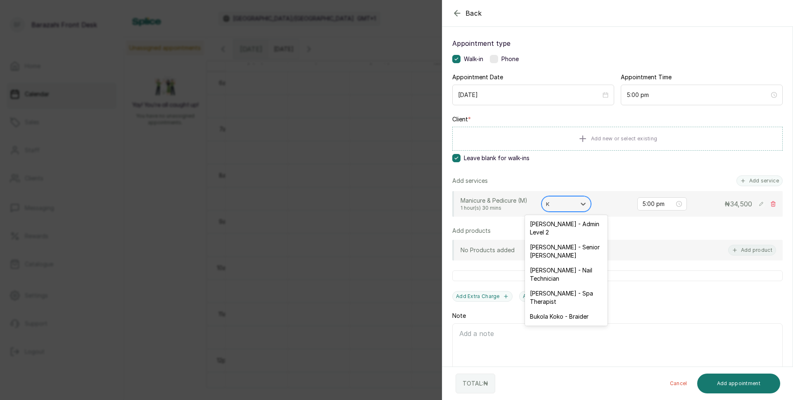
type input "KE"
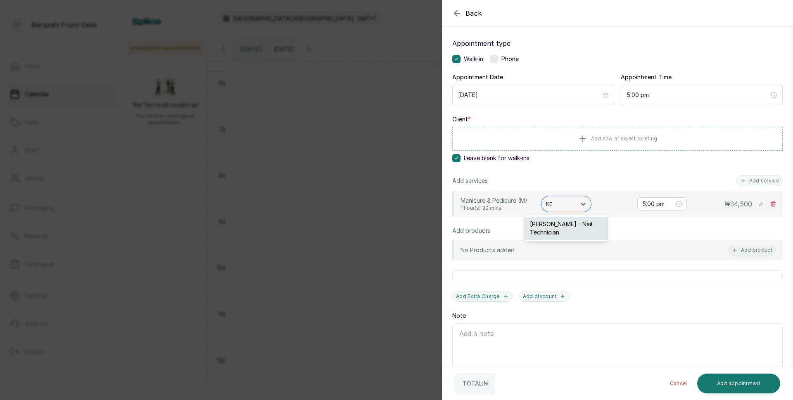
click at [568, 224] on div "[PERSON_NAME] - Nail Technician" at bounding box center [566, 228] width 83 height 23
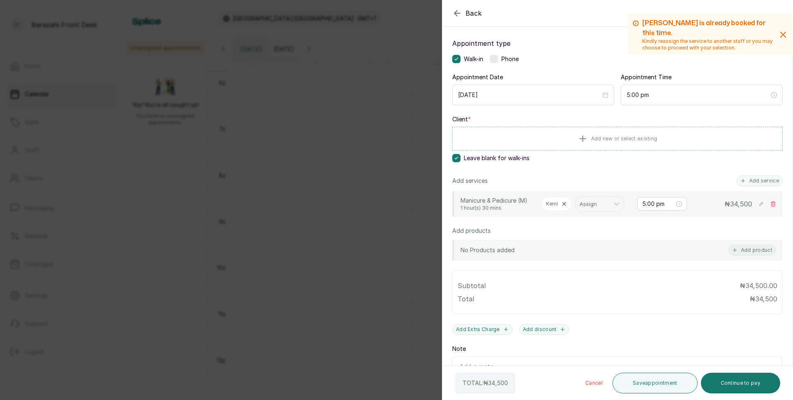
click at [735, 386] on button "Continue to pay" at bounding box center [741, 383] width 80 height 21
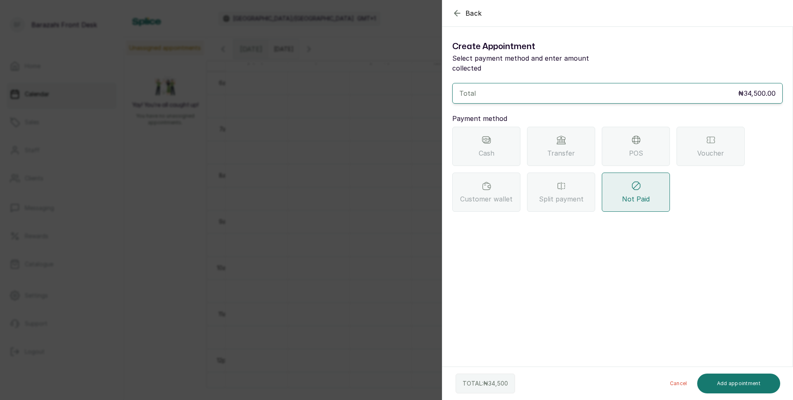
click at [570, 131] on div "Transfer" at bounding box center [561, 146] width 68 height 39
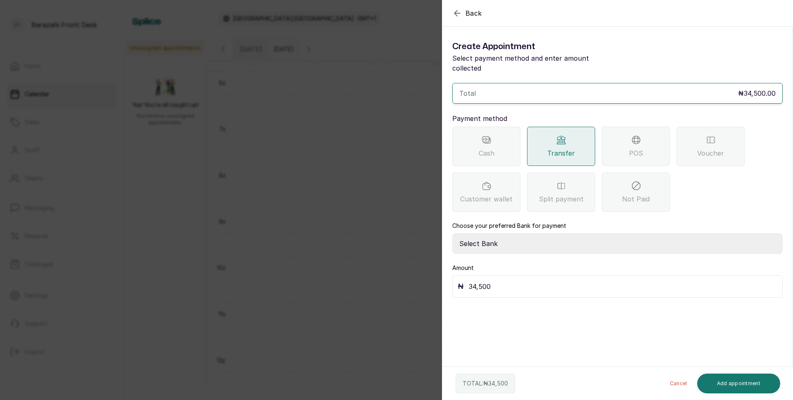
click at [506, 234] on select "Select Bank BARAZAHI LIMITED Access Bank TRACTION/TR BARAZAHI Paystack-Titan Ba…" at bounding box center [617, 243] width 331 height 21
select select "3da602f6-cb5f-407a-81f6-dc86d0307638"
click at [452, 233] on select "Select Bank BARAZAHI LIMITED Access Bank TRACTION/TR BARAZAHI Paystack-Titan Ba…" at bounding box center [617, 243] width 331 height 21
click at [730, 380] on button "Add appointment" at bounding box center [738, 384] width 83 height 20
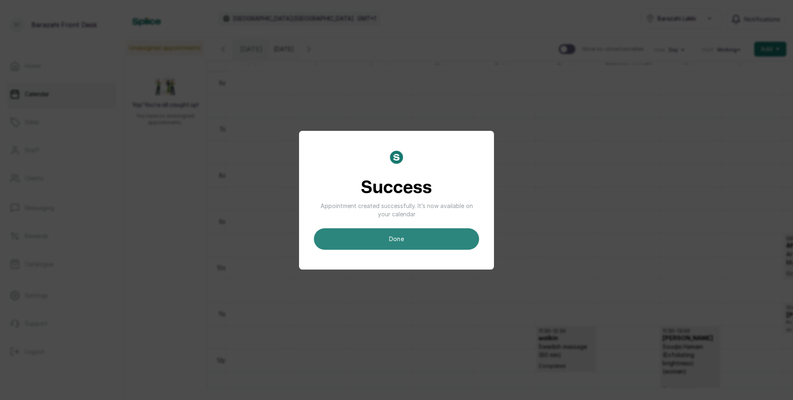
click at [448, 240] on button "done" at bounding box center [396, 238] width 165 height 21
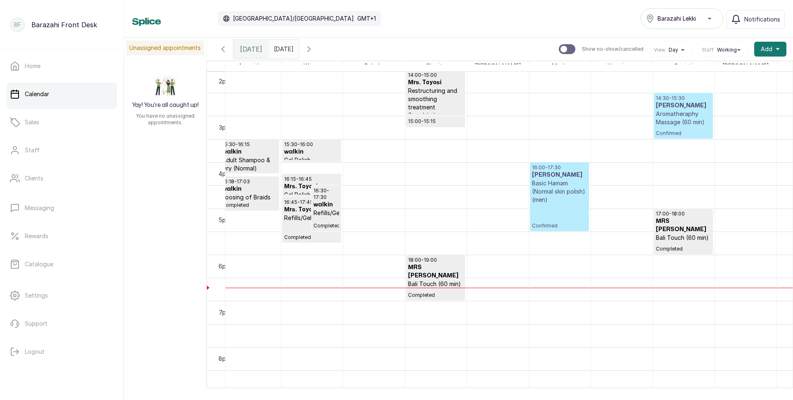
scroll to position [0, 167]
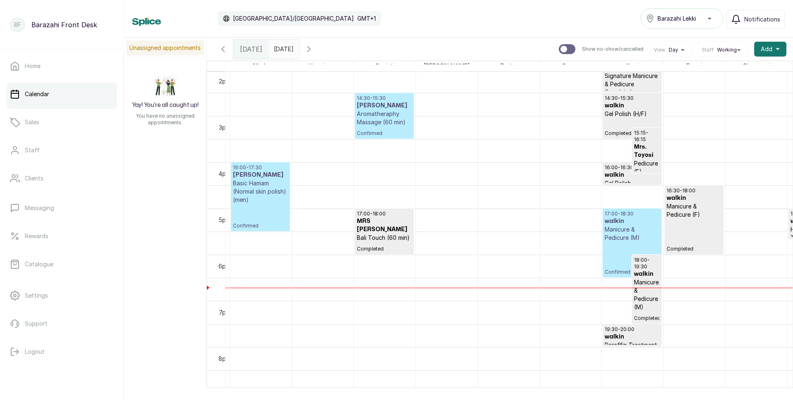
click at [634, 236] on p "Manicure & Pedicure (M)" at bounding box center [632, 234] width 55 height 17
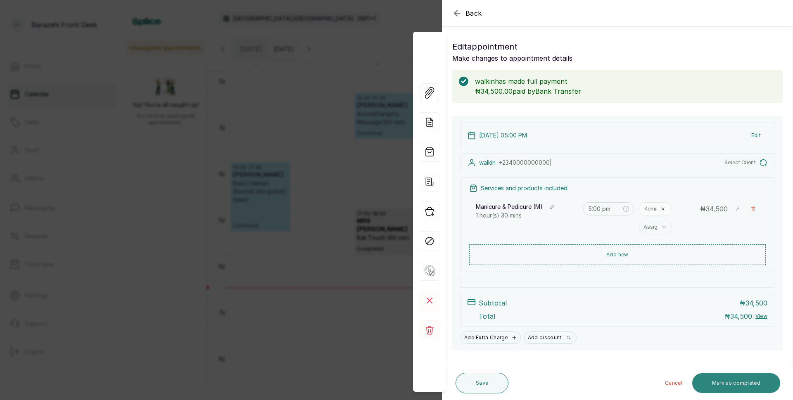
click at [721, 387] on button "Mark as completed" at bounding box center [737, 384] width 88 height 20
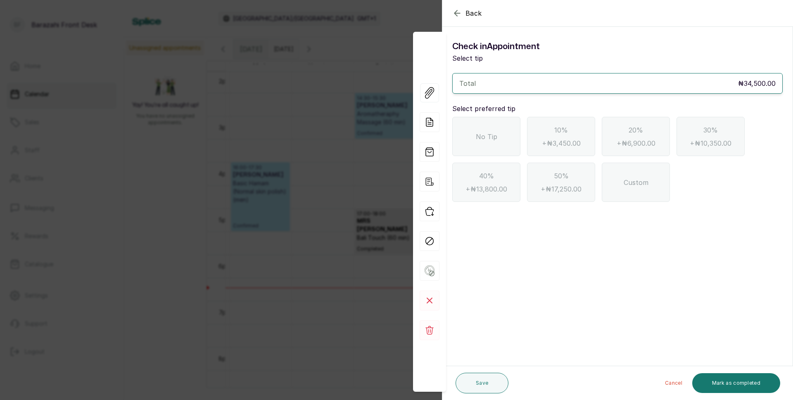
click at [477, 140] on span "No Tip" at bounding box center [486, 137] width 21 height 10
click at [749, 378] on button "Mark as completed" at bounding box center [737, 384] width 88 height 20
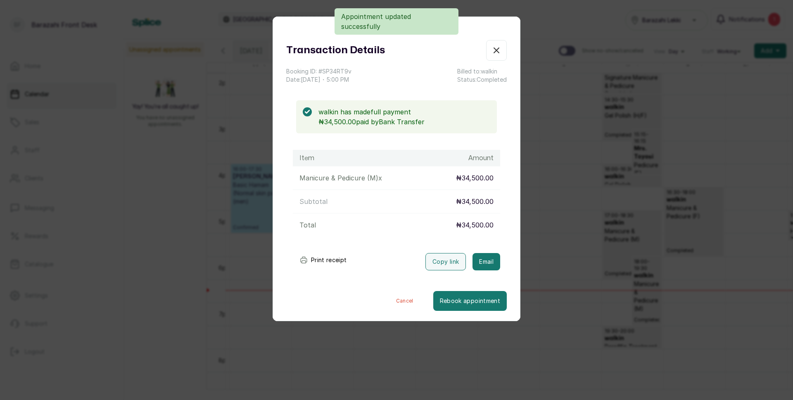
click at [303, 257] on icon "submit" at bounding box center [304, 260] width 8 height 8
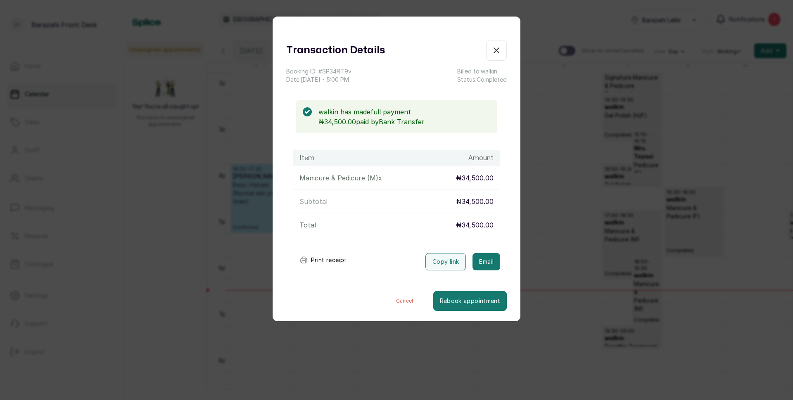
click at [327, 260] on button "Print receipt" at bounding box center [323, 260] width 61 height 17
drag, startPoint x: 443, startPoint y: 224, endPoint x: 723, endPoint y: 144, distance: 291.0
click at [723, 144] on div "Transaction Details Booking ID: # SP34RT9v Date: [DATE] ・ 5:00 PM Billed to: wa…" at bounding box center [396, 200] width 793 height 400
click at [337, 261] on button "Print receipt" at bounding box center [323, 260] width 61 height 17
click at [498, 47] on button "Show no-show/cancelled" at bounding box center [496, 50] width 21 height 21
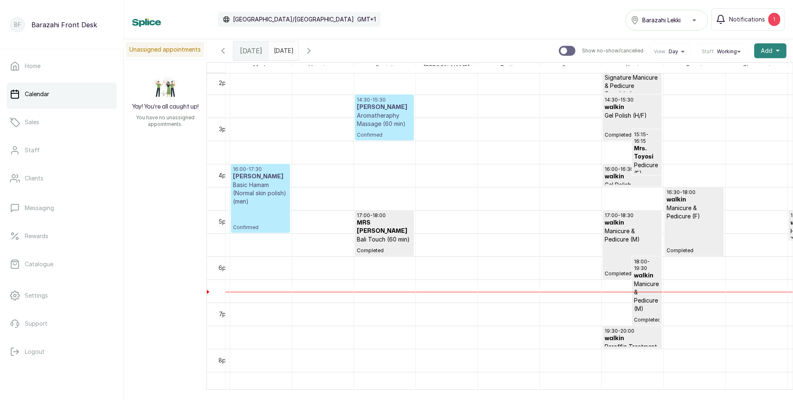
click at [773, 55] on button "Add +" at bounding box center [770, 50] width 32 height 15
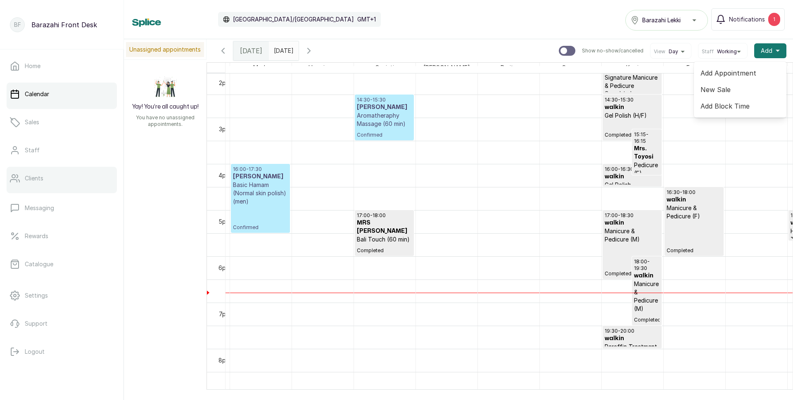
click at [48, 178] on link "Clients" at bounding box center [62, 178] width 110 height 23
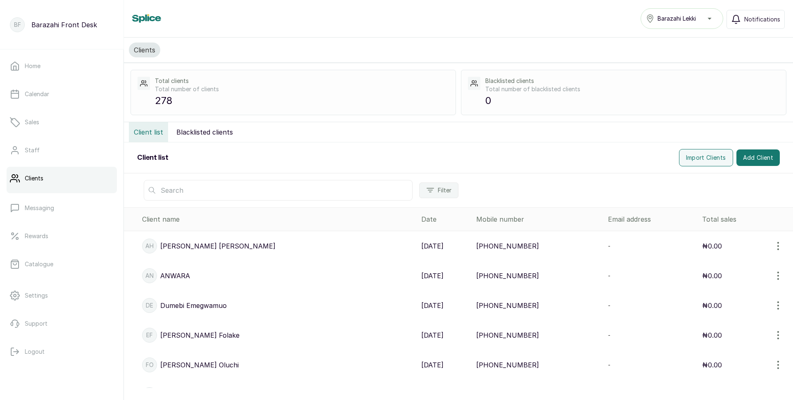
click at [222, 196] on input "text" at bounding box center [278, 190] width 269 height 21
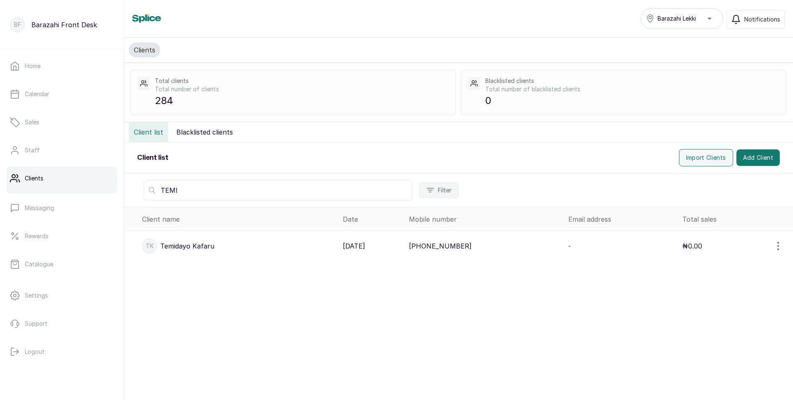
type input "TEMI"
click at [361, 247] on p "[DATE]" at bounding box center [354, 246] width 22 height 10
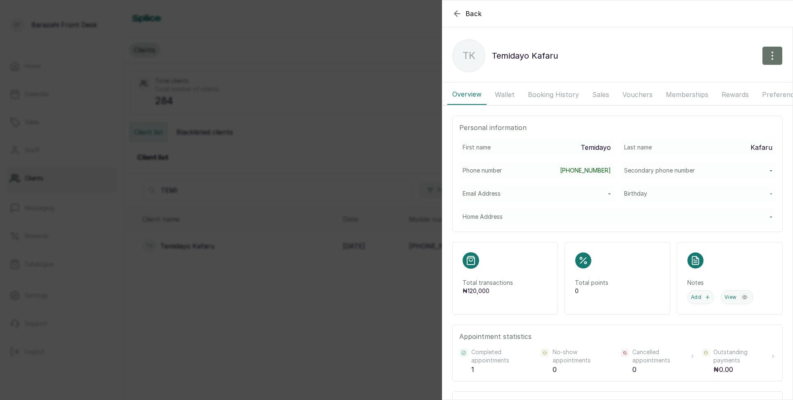
click at [511, 97] on button "Wallet" at bounding box center [505, 94] width 30 height 21
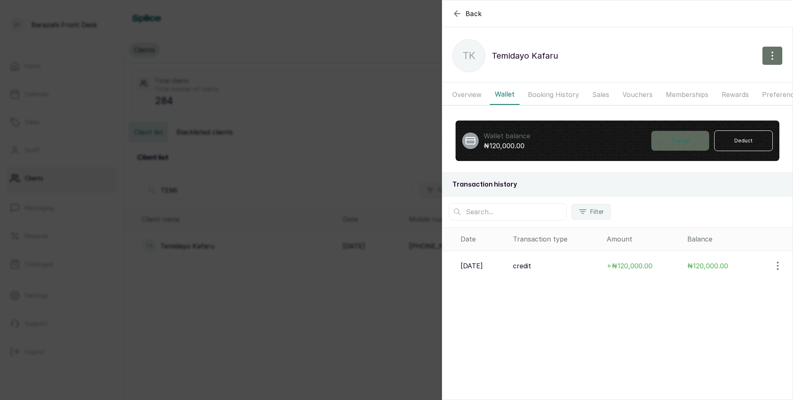
click at [689, 150] on button "Top up" at bounding box center [681, 141] width 58 height 20
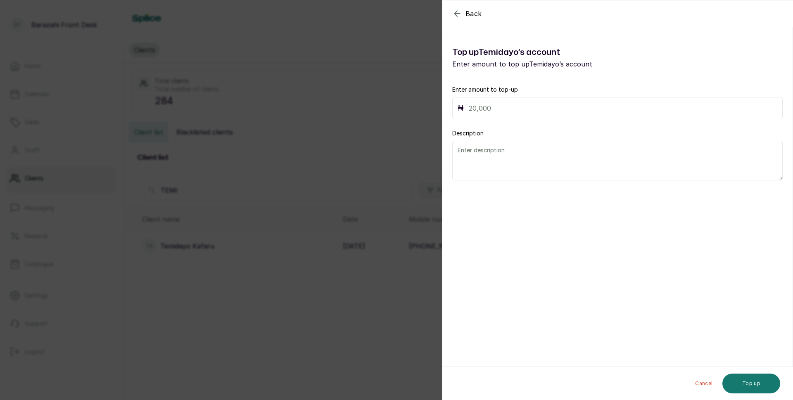
click at [475, 109] on input "text" at bounding box center [623, 108] width 309 height 12
type input "34,500"
click at [509, 158] on textarea at bounding box center [617, 161] width 331 height 40
type textarea "ACCOUNT"
click at [758, 380] on button "Top up" at bounding box center [752, 384] width 58 height 20
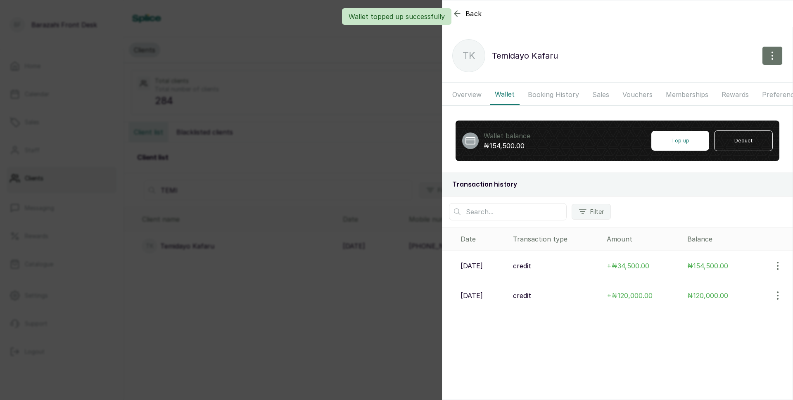
click at [530, 94] on button "Booking History" at bounding box center [553, 94] width 61 height 21
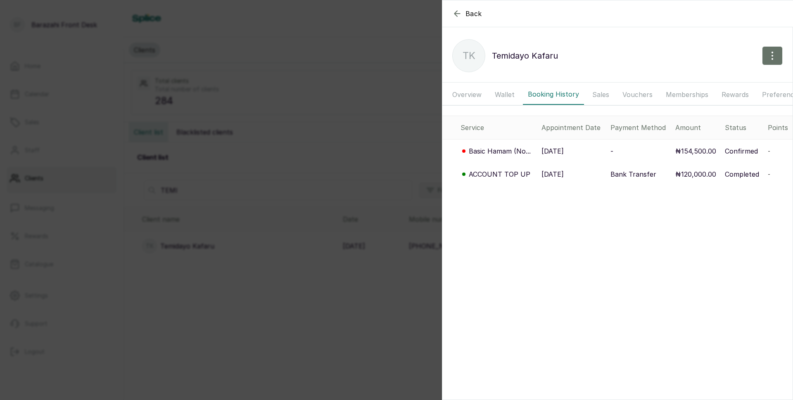
click at [745, 156] on p "Confirmed" at bounding box center [741, 151] width 33 height 10
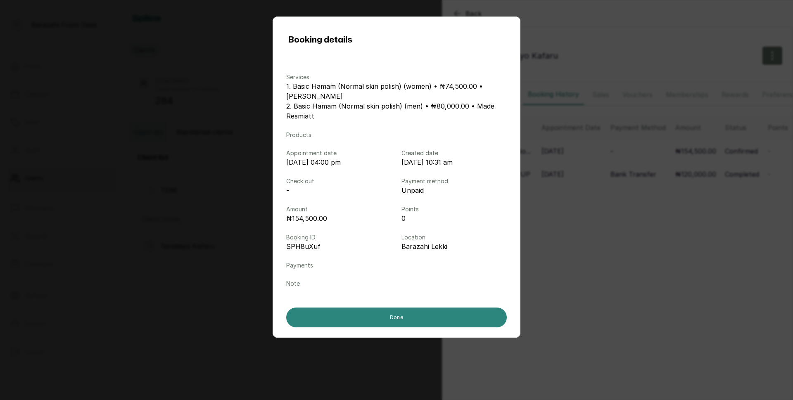
click at [399, 314] on button "Done" at bounding box center [396, 318] width 221 height 20
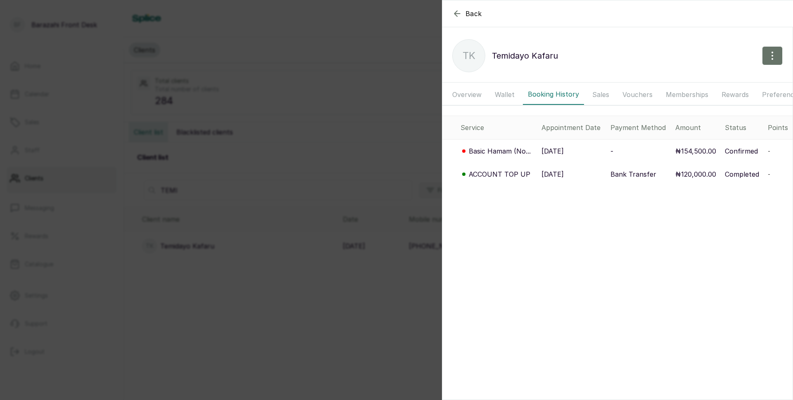
click at [457, 16] on icon "button" at bounding box center [457, 14] width 10 height 10
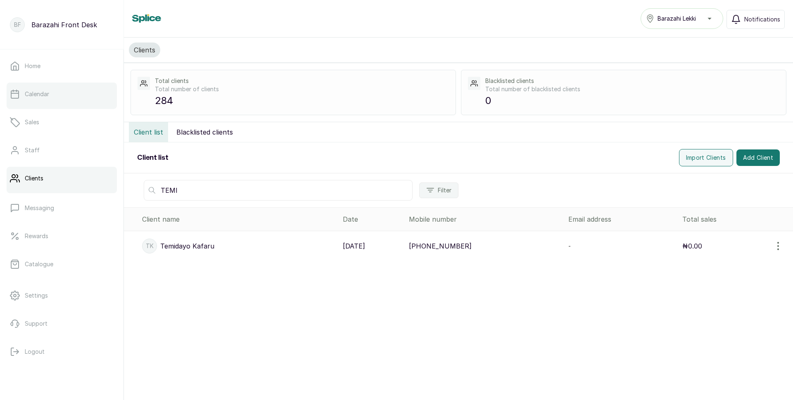
click at [36, 93] on p "Calendar" at bounding box center [37, 94] width 24 height 8
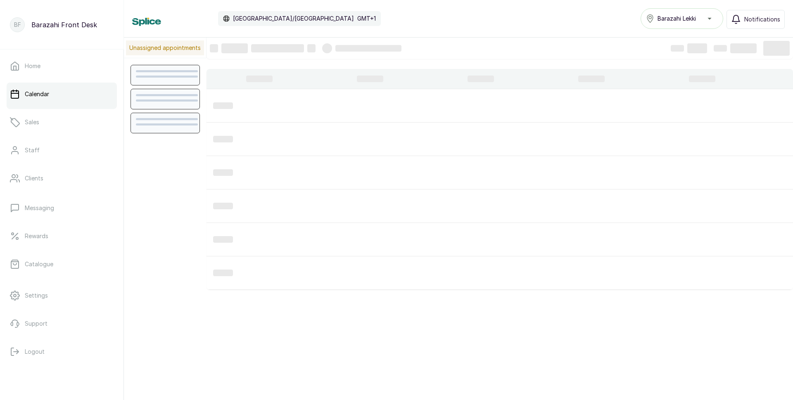
scroll to position [278, 0]
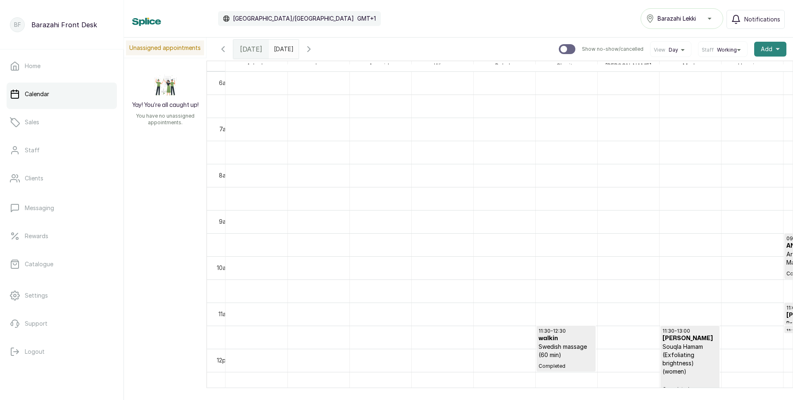
click at [763, 52] on span "Add" at bounding box center [767, 49] width 12 height 8
click at [708, 88] on span "New Sale" at bounding box center [740, 88] width 79 height 10
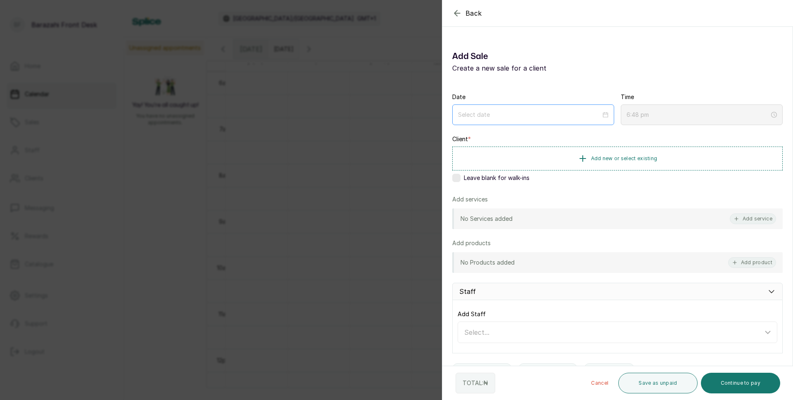
click at [605, 117] on div at bounding box center [533, 115] width 162 height 21
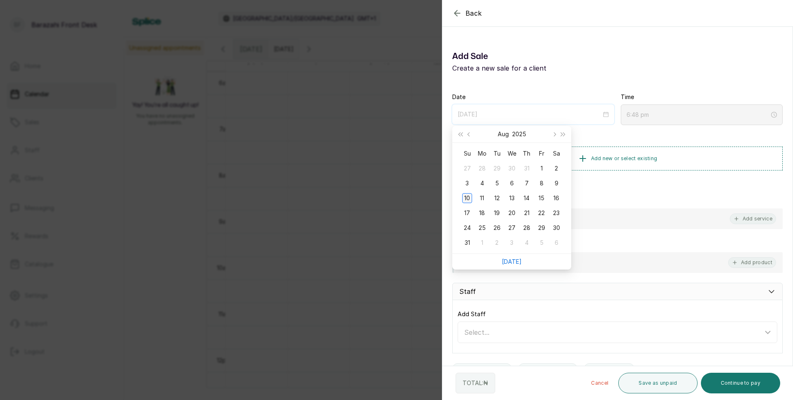
type input "[DATE]"
click at [468, 198] on div "10" at bounding box center [467, 198] width 10 height 10
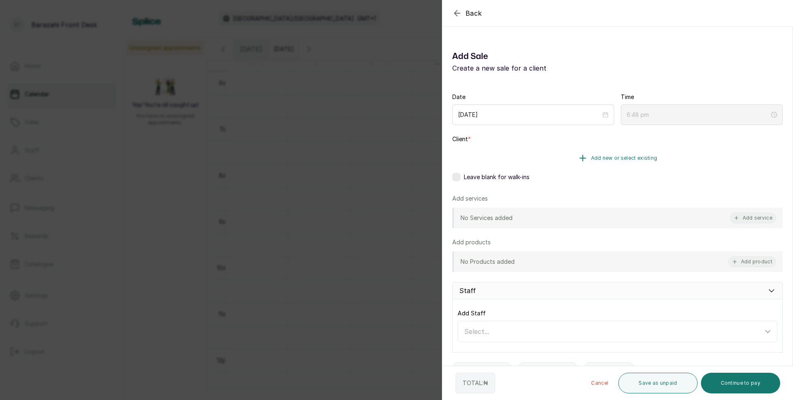
click at [604, 157] on span "Add new or select existing" at bounding box center [624, 158] width 67 height 7
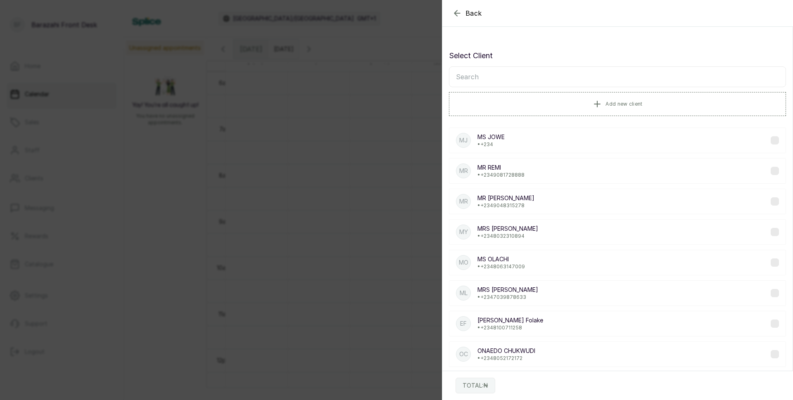
click at [476, 74] on input "text" at bounding box center [617, 77] width 337 height 21
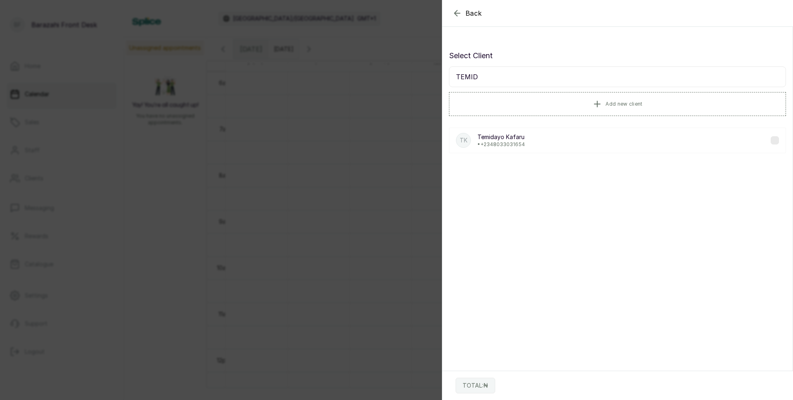
type input "TEMID"
click at [517, 140] on p "[PERSON_NAME]" at bounding box center [502, 137] width 48 height 8
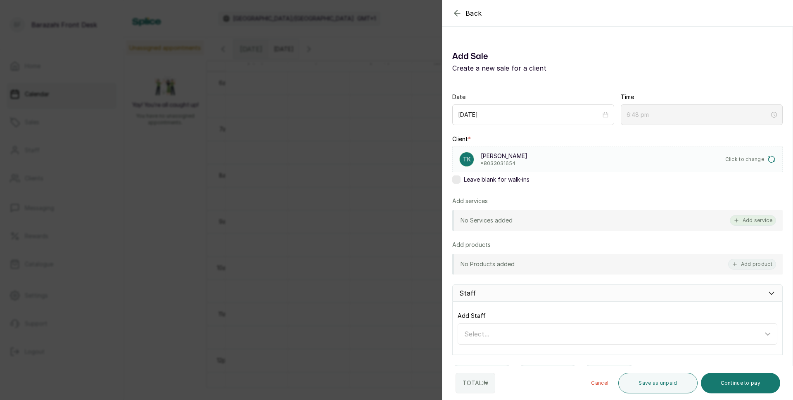
click at [738, 220] on button "Add service" at bounding box center [753, 220] width 46 height 11
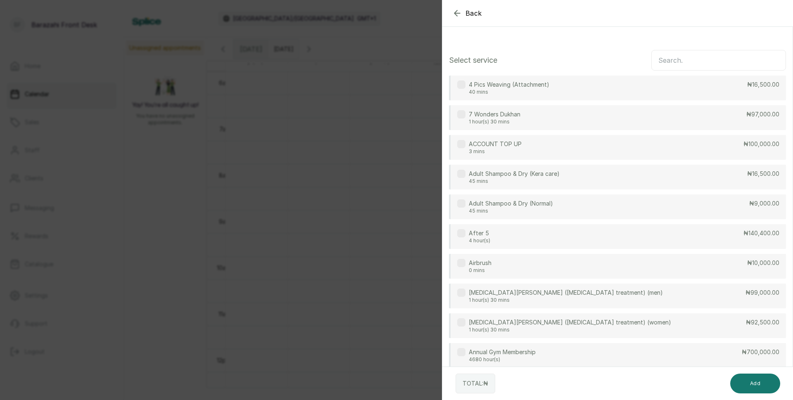
click at [666, 57] on input "text" at bounding box center [719, 60] width 135 height 21
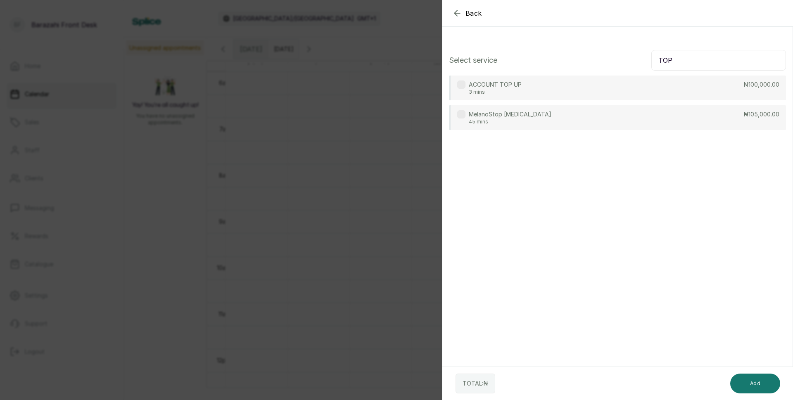
type input "TOP"
click at [667, 82] on div "ACCOUNT TOP UP 3 mins ₦100,000.00" at bounding box center [617, 88] width 337 height 25
click at [760, 383] on button "Add" at bounding box center [756, 384] width 50 height 20
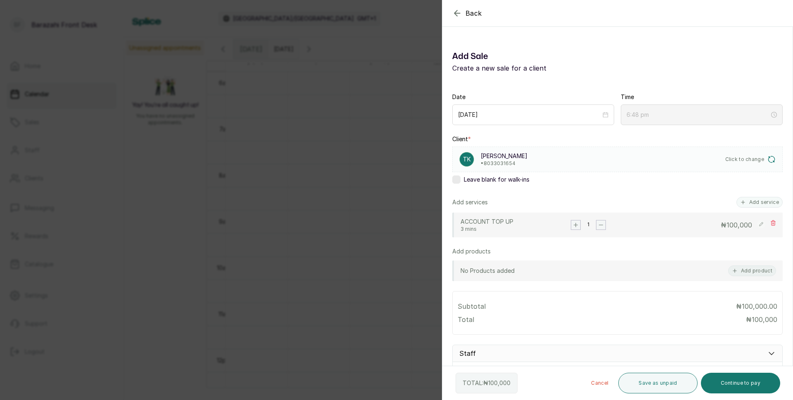
click at [757, 224] on rect at bounding box center [761, 224] width 8 height 8
click at [715, 228] on input "100,000" at bounding box center [717, 225] width 71 height 10
type input "1"
type input "34,500"
click at [757, 222] on rect at bounding box center [761, 225] width 8 height 8
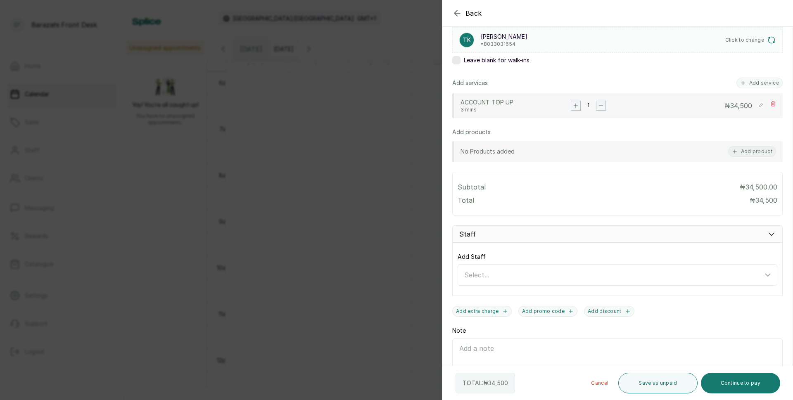
scroll to position [124, 0]
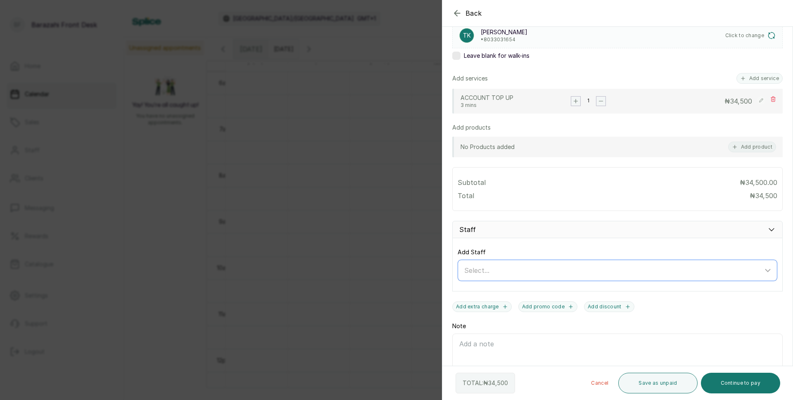
click at [753, 271] on div "Select..." at bounding box center [613, 271] width 299 height 10
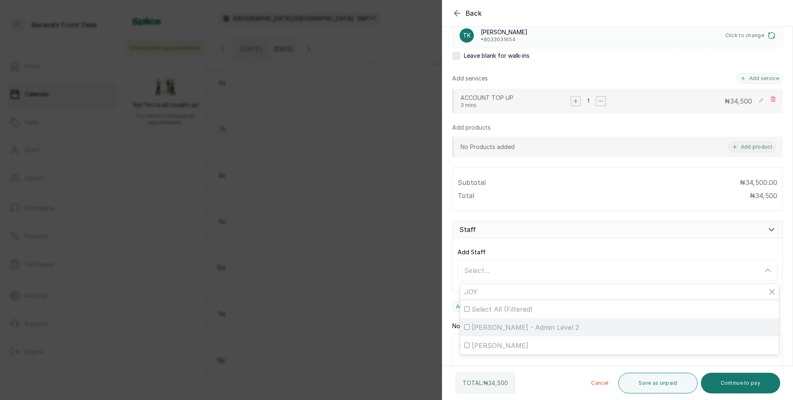
type input "JOY"
click at [573, 329] on div "[PERSON_NAME] - Admin Level 2" at bounding box center [619, 328] width 311 height 10
click at [470, 329] on input "[PERSON_NAME] - Admin Level 2" at bounding box center [466, 327] width 5 height 5
checkbox input "true"
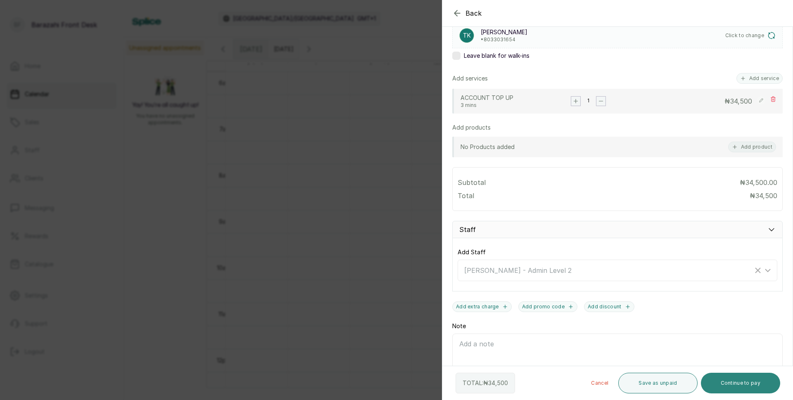
click at [760, 386] on button "Continue to pay" at bounding box center [741, 383] width 80 height 21
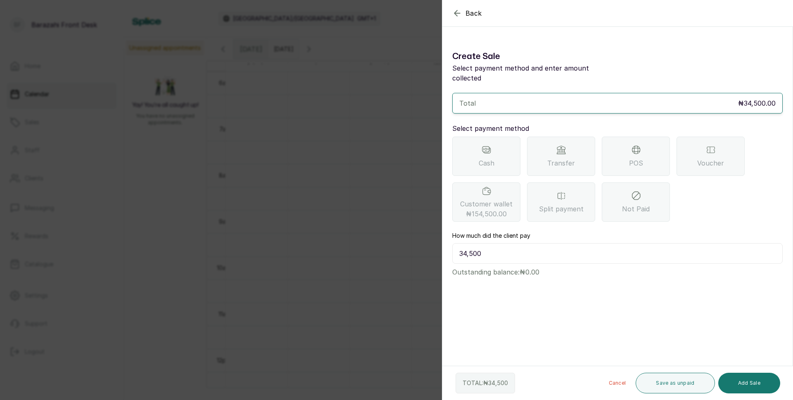
click at [488, 243] on input "34,500" at bounding box center [617, 253] width 331 height 21
click at [581, 156] on div "Transfer" at bounding box center [561, 156] width 68 height 39
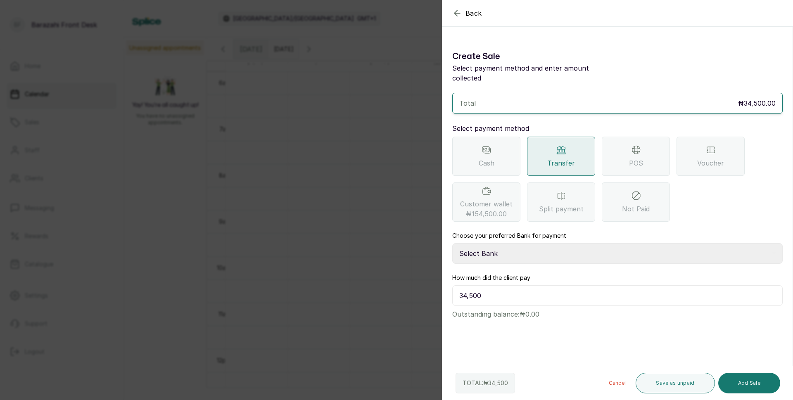
click at [490, 243] on select "Select Bank BARAZAHI LIMITED Access Bank TRACTION/TR BARAZAHI Paystack-Titan Ba…" at bounding box center [617, 253] width 331 height 21
select select "3da602f6-cb5f-407a-81f6-dc86d0307638"
click at [452, 243] on select "Select Bank BARAZAHI LIMITED Access Bank TRACTION/TR BARAZAHI Paystack-Titan Ba…" at bounding box center [617, 253] width 331 height 21
click at [758, 378] on button "Add Sale" at bounding box center [750, 383] width 62 height 21
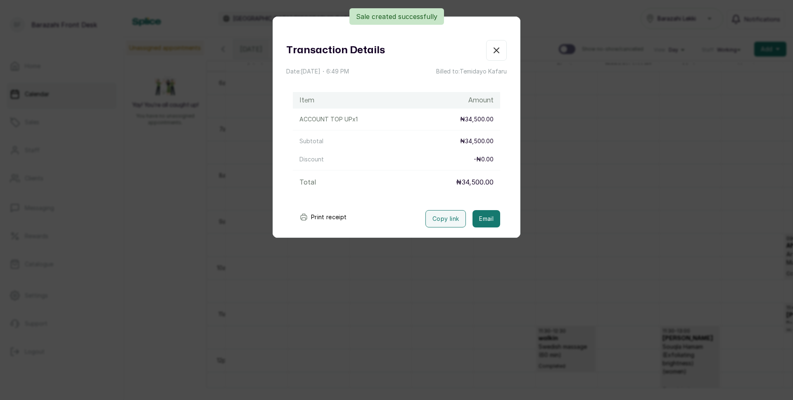
click at [317, 215] on button "Print receipt" at bounding box center [323, 217] width 61 height 17
click at [486, 46] on button "Show no-show/cancelled" at bounding box center [496, 50] width 21 height 21
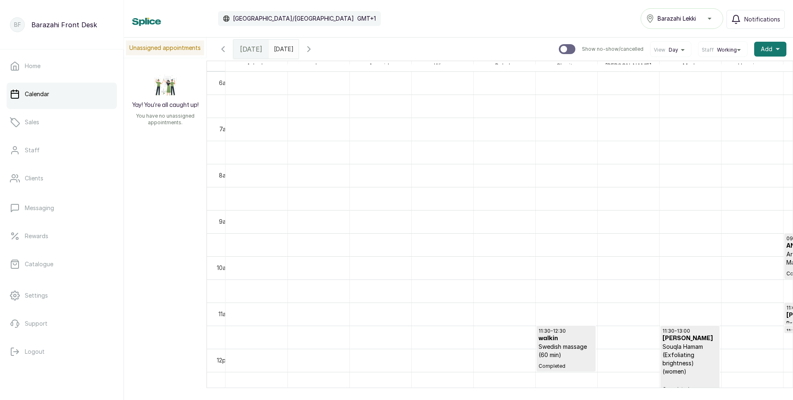
click at [487, 50] on div "[DATE] [DATE] Show no-show/cancelled View Day Staff Working Add +" at bounding box center [500, 49] width 587 height 23
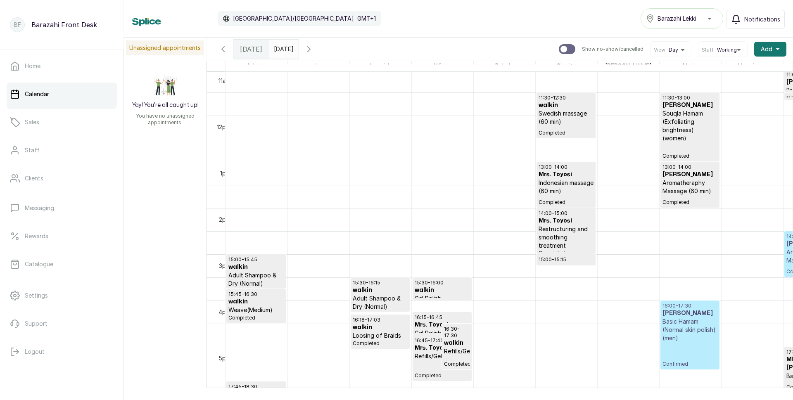
scroll to position [650, 0]
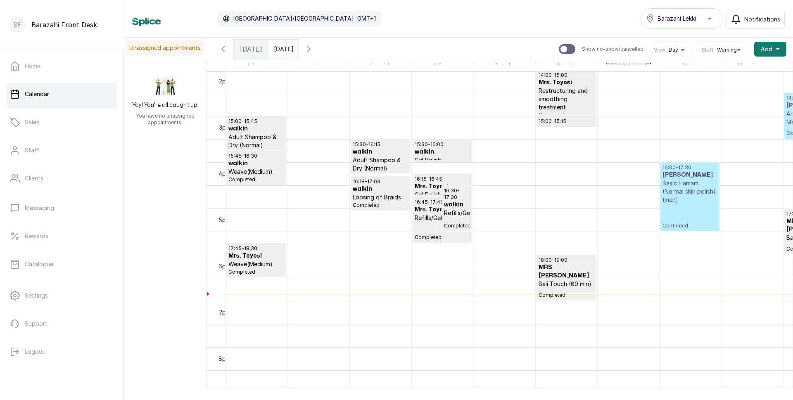
click at [682, 214] on div "16:00 - 17:30 [PERSON_NAME] Basic Hamam (Normal skin polish) (men) Confirmed" at bounding box center [690, 196] width 55 height 65
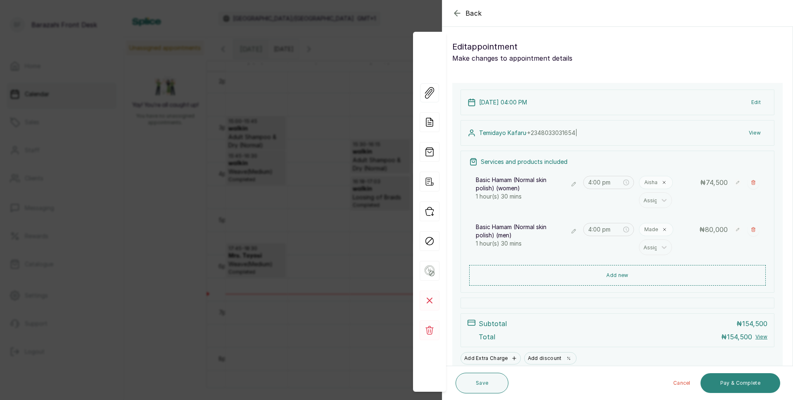
click at [745, 386] on button "Pay & Complete" at bounding box center [741, 384] width 80 height 20
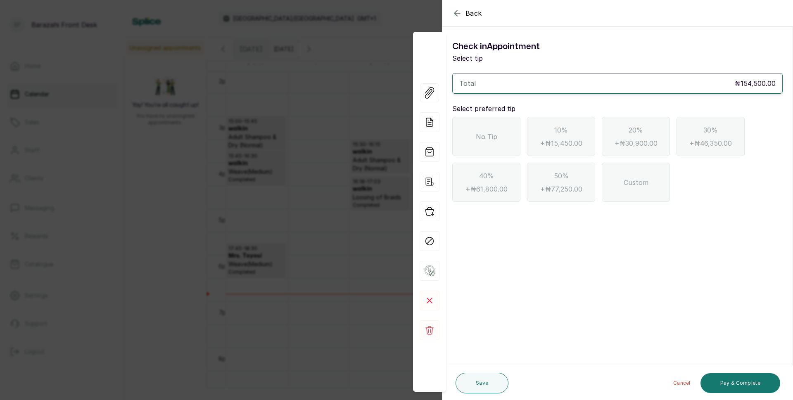
click at [492, 183] on div "40% + ₦61,800.00" at bounding box center [486, 182] width 68 height 39
click at [499, 131] on div "No Tip" at bounding box center [486, 136] width 68 height 39
click at [727, 383] on button "Pay & Complete" at bounding box center [741, 384] width 80 height 20
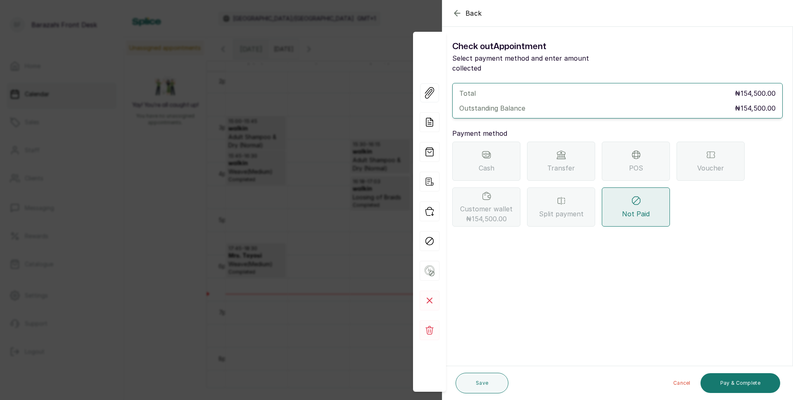
click at [484, 214] on span "₦154,500.00" at bounding box center [486, 219] width 41 height 10
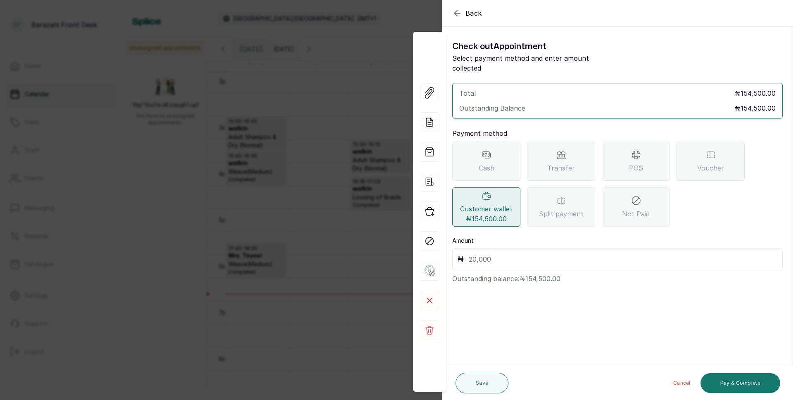
click at [466, 248] on div "₦" at bounding box center [617, 259] width 331 height 22
click at [470, 254] on input "text" at bounding box center [623, 260] width 309 height 12
type input "154,500"
click at [734, 374] on button "Pay & Complete" at bounding box center [741, 384] width 80 height 20
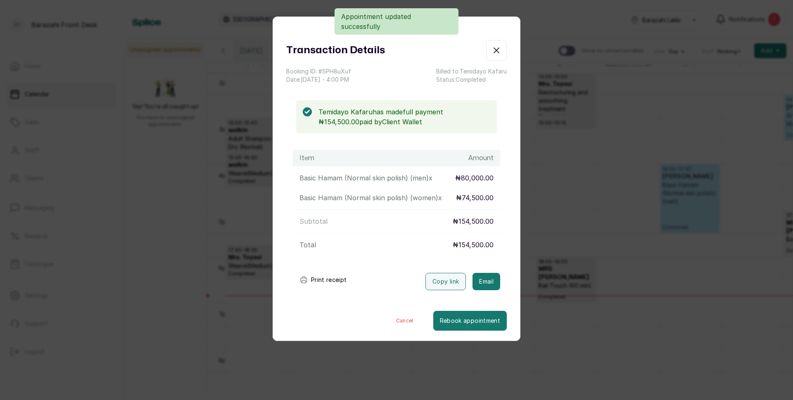
click at [331, 280] on button "Print receipt" at bounding box center [323, 280] width 61 height 17
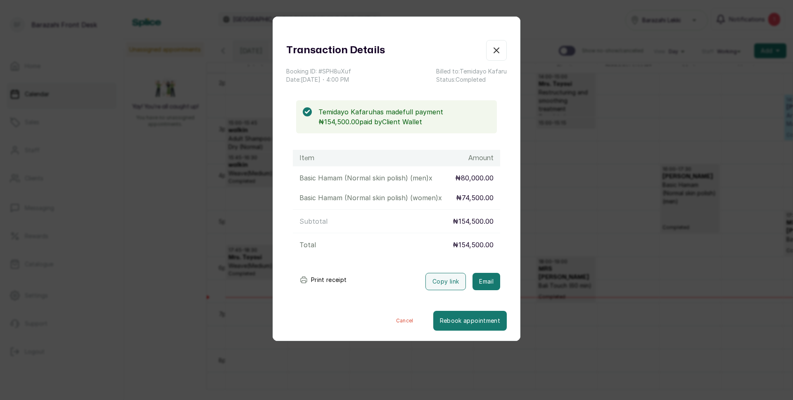
click at [492, 49] on icon "button" at bounding box center [497, 50] width 10 height 10
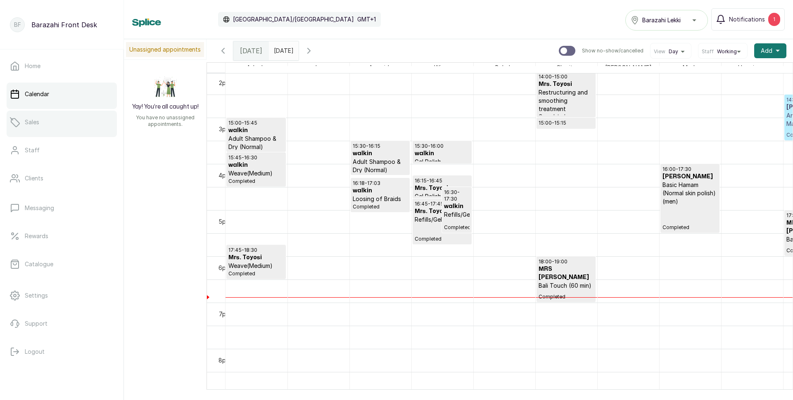
click at [43, 129] on link "Sales" at bounding box center [62, 122] width 110 height 23
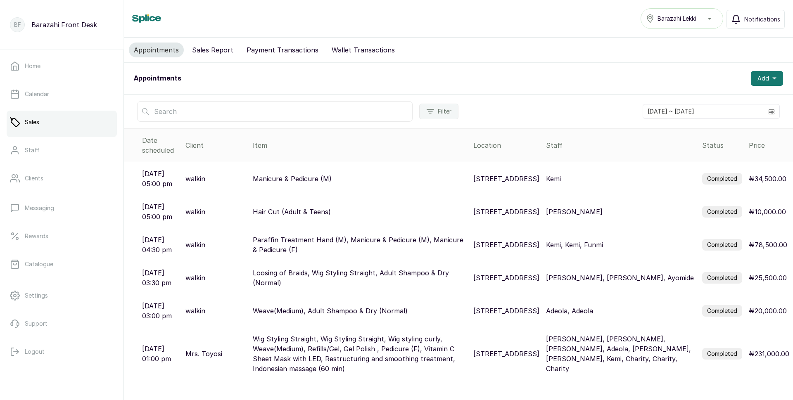
click at [275, 50] on button "Payment Transactions" at bounding box center [283, 50] width 82 height 15
